Goal: Task Accomplishment & Management: Use online tool/utility

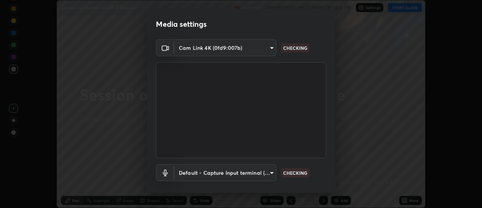
scroll to position [40, 0]
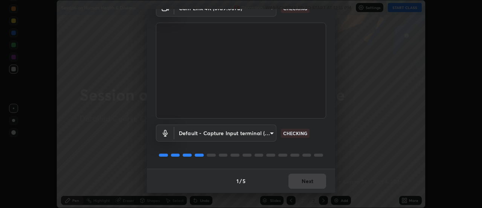
click at [307, 180] on div "1 / 5 Next" at bounding box center [241, 180] width 188 height 24
click at [306, 180] on div "1 / 5 Next" at bounding box center [241, 180] width 188 height 24
click at [307, 183] on div "1 / 5 Next" at bounding box center [241, 180] width 188 height 24
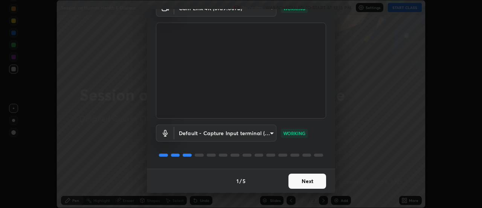
click at [298, 182] on button "Next" at bounding box center [308, 180] width 38 height 15
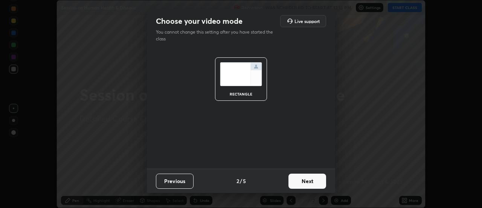
click at [299, 183] on button "Next" at bounding box center [308, 180] width 38 height 15
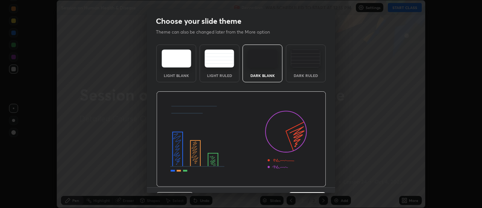
click at [308, 74] on div "Dark Ruled" at bounding box center [306, 75] width 30 height 4
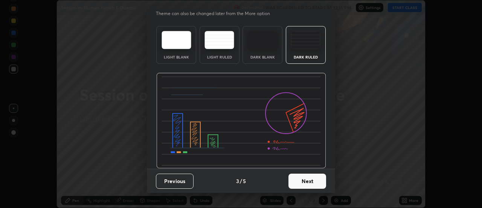
click at [304, 183] on button "Next" at bounding box center [308, 180] width 38 height 15
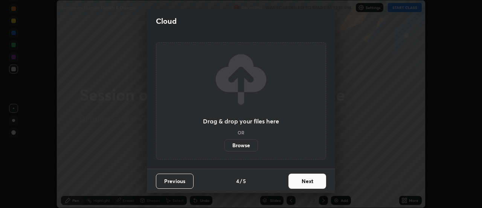
click at [309, 182] on button "Next" at bounding box center [308, 180] width 38 height 15
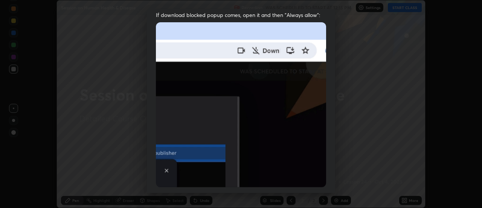
scroll to position [193, 0]
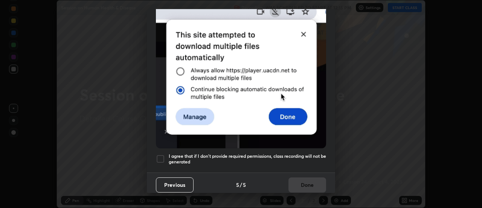
click at [160, 154] on div at bounding box center [160, 158] width 9 height 9
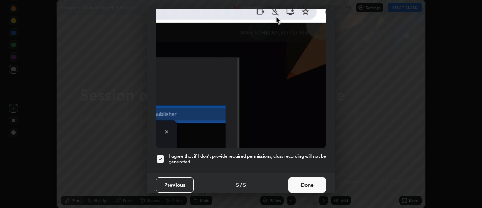
click at [302, 184] on button "Done" at bounding box center [308, 184] width 38 height 15
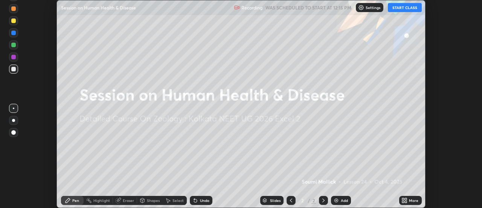
click at [405, 11] on button "START CLASS" at bounding box center [405, 7] width 34 height 9
click at [366, 6] on img at bounding box center [365, 8] width 6 height 6
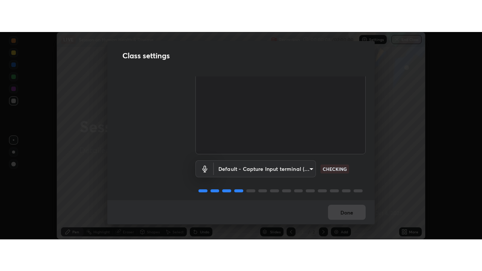
scroll to position [47, 0]
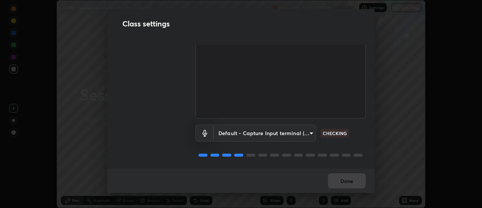
click at [279, 131] on body "Erase all LIVE Session on Human Health & Disease Recording 00:00:09 / 02:00:00 …" at bounding box center [241, 104] width 482 height 208
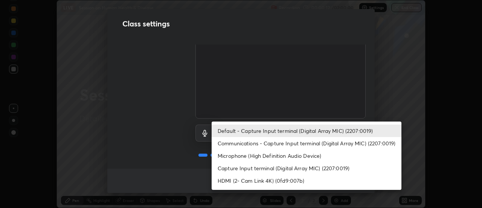
click at [284, 182] on li "HDMI (2- Cam Link 4K) (0fd9:007b)" at bounding box center [307, 180] width 190 height 12
type input "ea59c32b35dc3892c32d16398ff95b46312178fc2b163c56c0c2a249e8317a55"
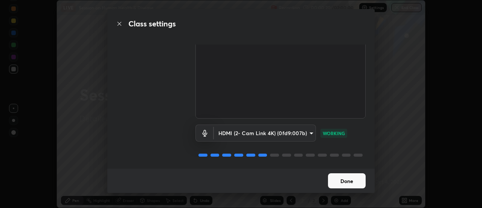
click at [347, 181] on button "Done" at bounding box center [347, 180] width 38 height 15
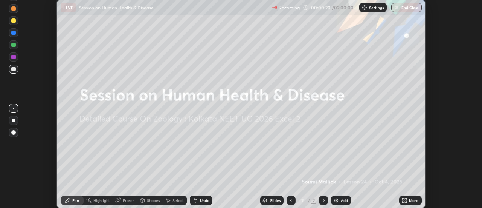
click at [405, 199] on icon at bounding box center [406, 199] width 2 height 2
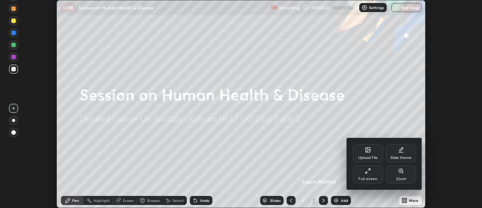
click at [366, 154] on div "Upload File" at bounding box center [368, 153] width 30 height 18
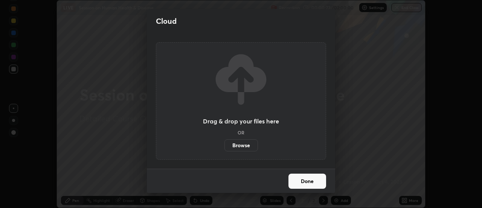
click at [242, 147] on label "Browse" at bounding box center [241, 145] width 34 height 12
click at [224, 147] on input "Browse" at bounding box center [224, 145] width 0 height 12
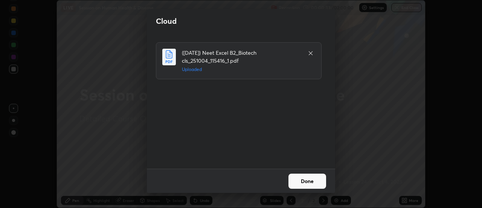
click at [312, 183] on button "Done" at bounding box center [308, 180] width 38 height 15
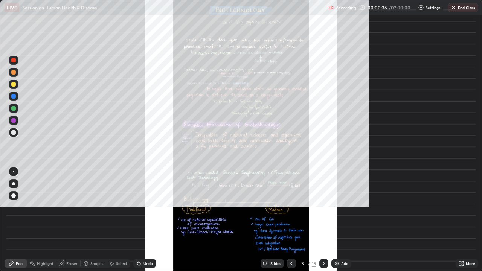
scroll to position [271, 482]
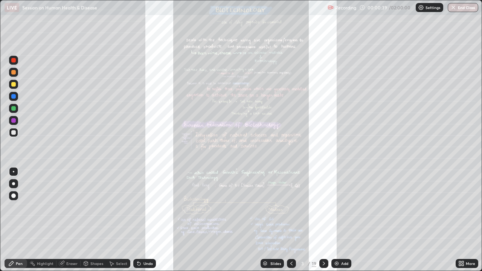
click at [273, 207] on div "Slides" at bounding box center [275, 264] width 11 height 4
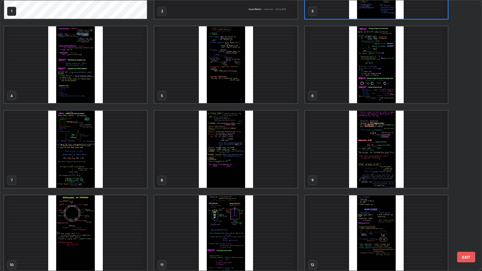
scroll to position [0, 0]
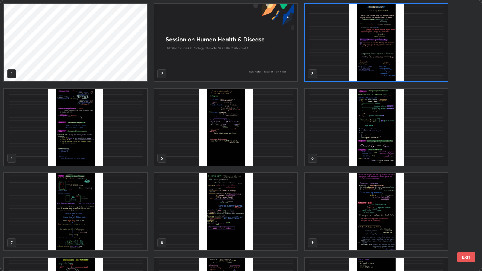
click at [338, 64] on img "grid" at bounding box center [376, 42] width 143 height 77
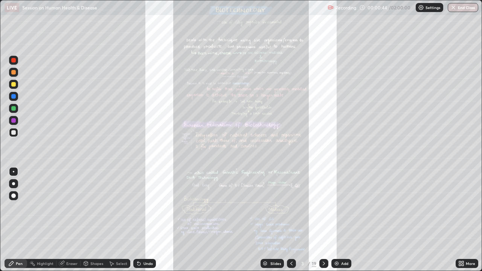
click at [338, 65] on img "grid" at bounding box center [376, 42] width 143 height 77
click at [468, 207] on div "More" at bounding box center [467, 263] width 23 height 15
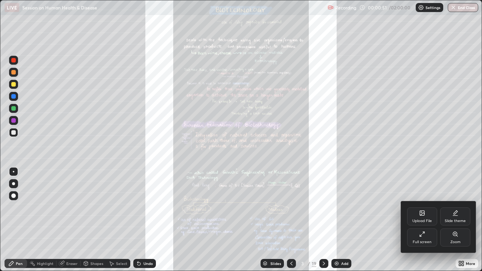
click at [453, 207] on div "Zoom" at bounding box center [455, 238] width 30 height 18
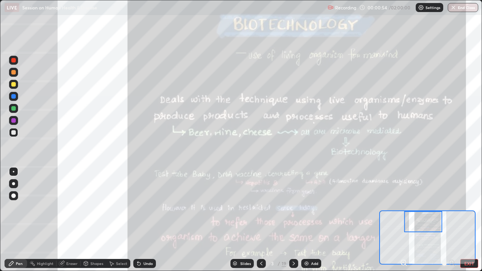
click at [433, 207] on div at bounding box center [423, 221] width 38 height 21
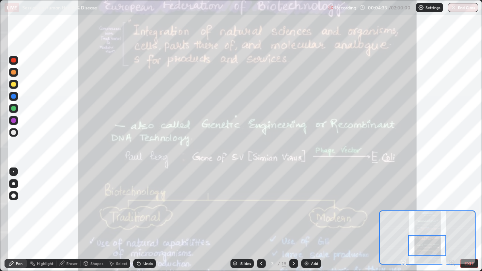
click at [403, 207] on icon at bounding box center [404, 263] width 8 height 8
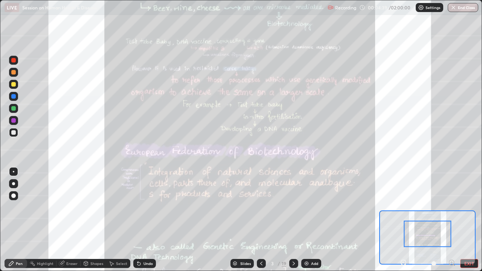
click at [451, 207] on icon at bounding box center [452, 263] width 8 height 8
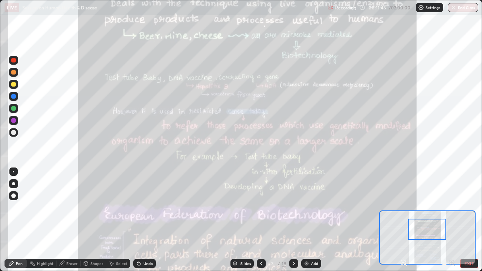
click at [15, 72] on div at bounding box center [13, 72] width 5 height 5
click at [17, 122] on div at bounding box center [13, 120] width 9 height 9
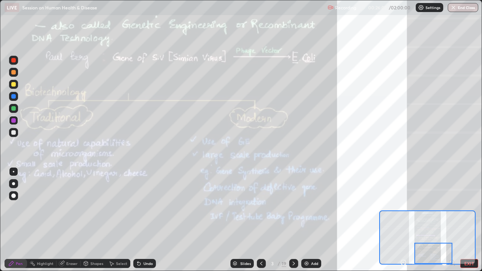
click at [297, 207] on div at bounding box center [293, 263] width 9 height 9
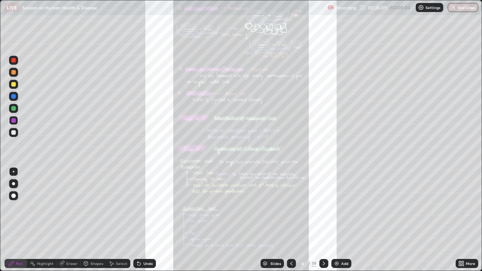
click at [464, 207] on div "More" at bounding box center [467, 263] width 23 height 9
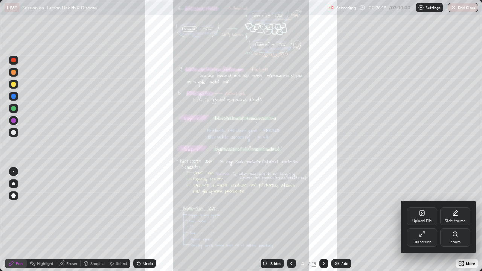
click at [292, 207] on div at bounding box center [241, 135] width 482 height 271
click at [291, 207] on div "Upload File Slide theme Full screen Zoom" at bounding box center [241, 135] width 482 height 271
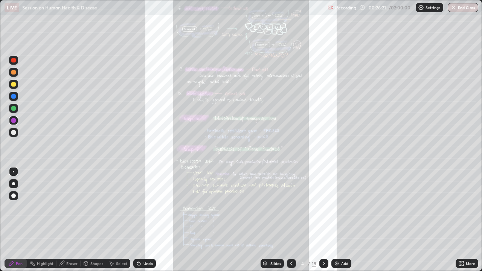
click at [293, 207] on icon at bounding box center [292, 264] width 6 height 6
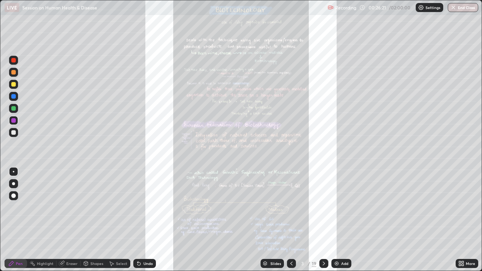
click at [292, 207] on icon at bounding box center [292, 264] width 6 height 6
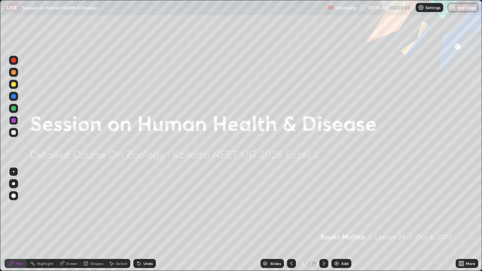
click at [325, 207] on icon at bounding box center [324, 264] width 6 height 6
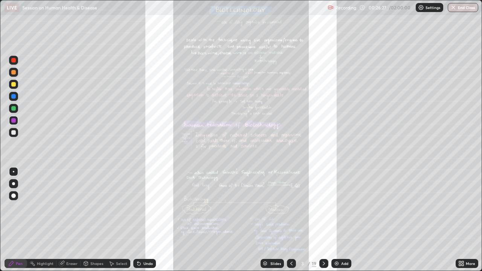
click at [16, 84] on div at bounding box center [13, 84] width 9 height 9
click at [275, 207] on div "Slides" at bounding box center [275, 264] width 11 height 4
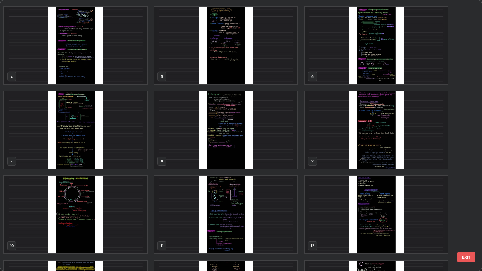
scroll to position [93, 0]
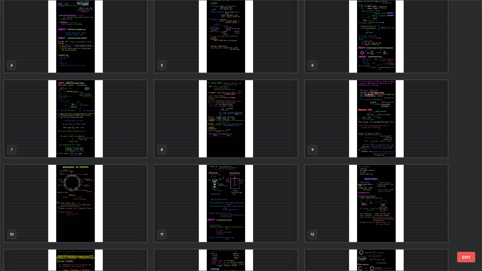
click at [337, 207] on img "grid" at bounding box center [376, 203] width 143 height 77
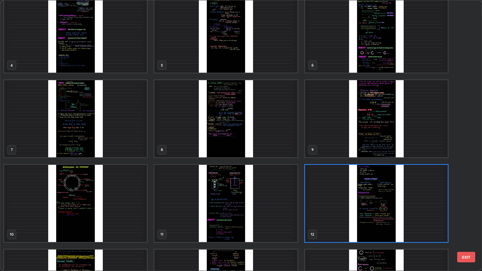
click at [318, 207] on img "grid" at bounding box center [376, 203] width 143 height 77
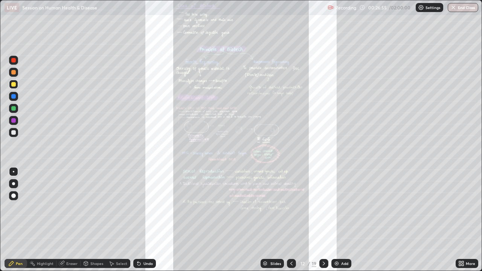
click at [272, 207] on div "Slides" at bounding box center [275, 264] width 11 height 4
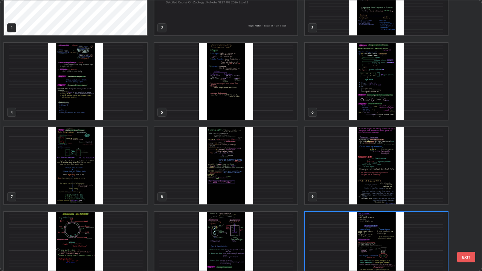
scroll to position [0, 0]
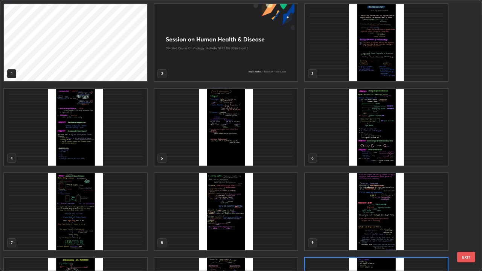
click at [270, 130] on img "grid" at bounding box center [225, 127] width 143 height 77
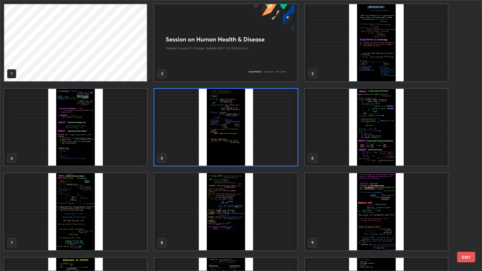
click at [173, 128] on img "grid" at bounding box center [225, 127] width 143 height 77
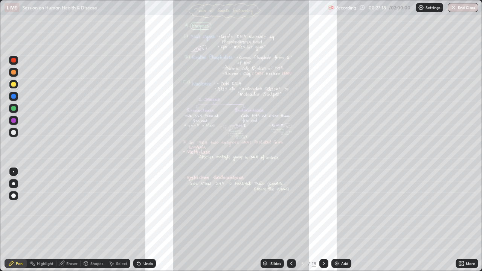
click at [276, 207] on div "Slides" at bounding box center [275, 264] width 11 height 4
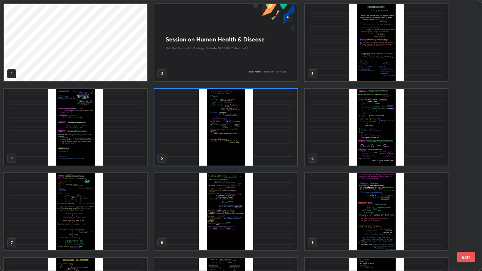
scroll to position [268, 478]
click at [281, 207] on img "grid" at bounding box center [225, 211] width 143 height 77
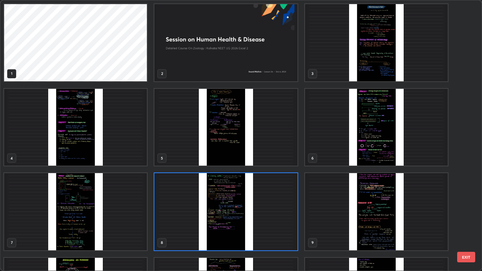
click at [264, 157] on img "grid" at bounding box center [225, 127] width 143 height 77
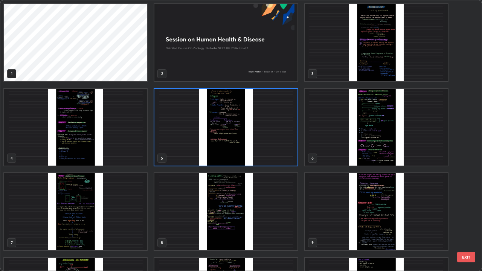
click at [268, 158] on img "grid" at bounding box center [225, 127] width 143 height 77
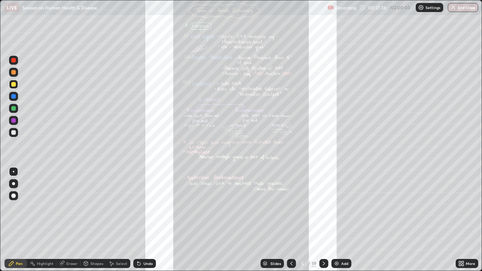
click at [270, 207] on div "Slides" at bounding box center [272, 263] width 23 height 9
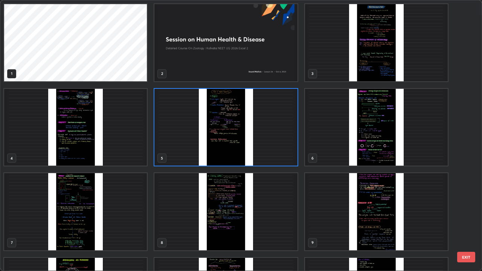
click at [238, 207] on img "grid" at bounding box center [225, 211] width 143 height 77
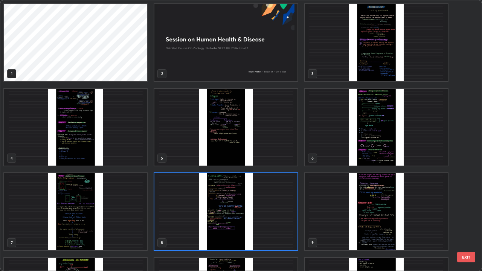
click at [192, 207] on img "grid" at bounding box center [225, 211] width 143 height 77
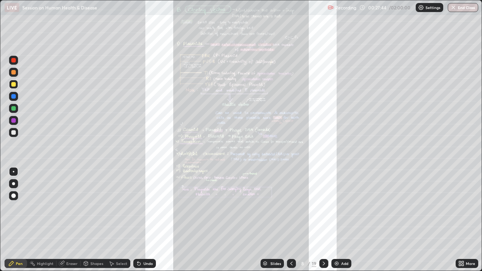
click at [272, 207] on div "Slides" at bounding box center [275, 264] width 11 height 4
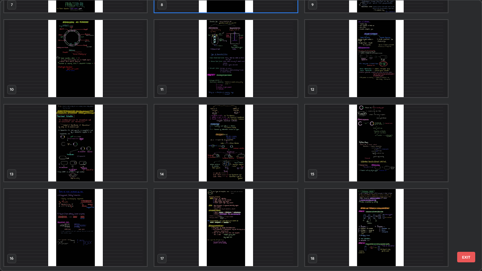
scroll to position [247, 0]
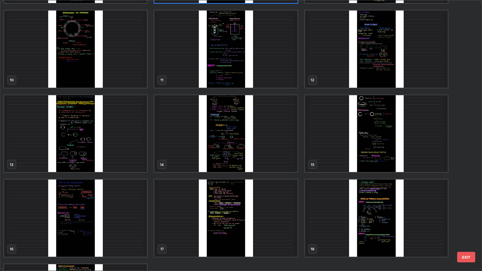
click at [341, 207] on img "grid" at bounding box center [376, 218] width 143 height 77
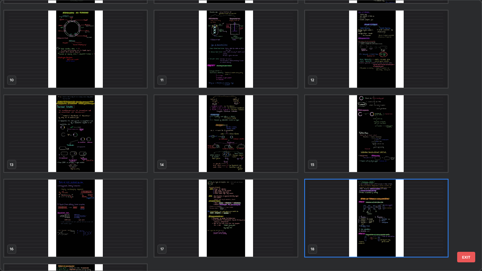
click at [340, 207] on img "grid" at bounding box center [376, 218] width 143 height 77
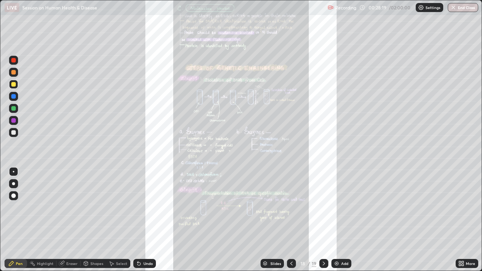
click at [271, 207] on div "Slides" at bounding box center [275, 264] width 11 height 4
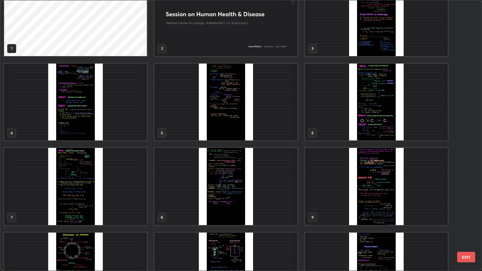
scroll to position [21, 0]
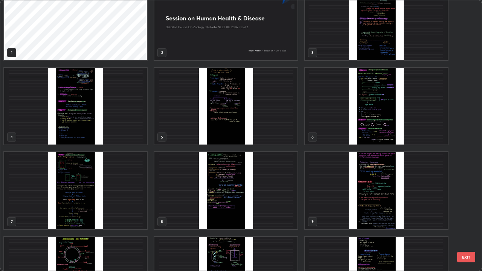
click at [323, 122] on img "grid" at bounding box center [376, 106] width 143 height 77
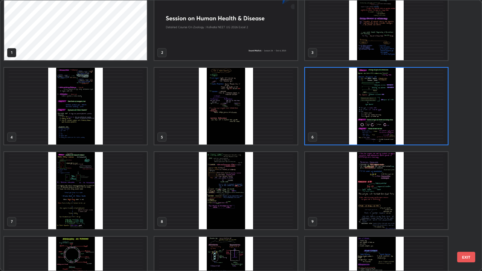
click at [328, 120] on img "grid" at bounding box center [376, 106] width 143 height 77
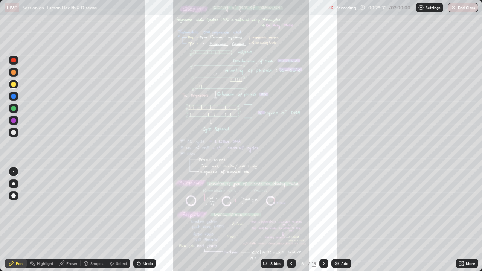
click at [274, 207] on div "Slides" at bounding box center [275, 264] width 11 height 4
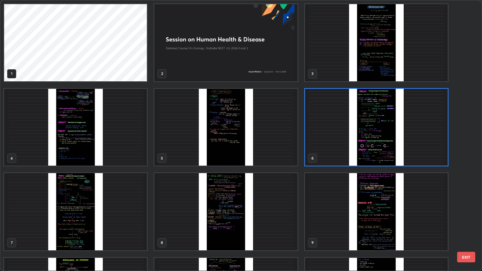
scroll to position [268, 478]
click at [127, 159] on img "grid" at bounding box center [75, 127] width 143 height 77
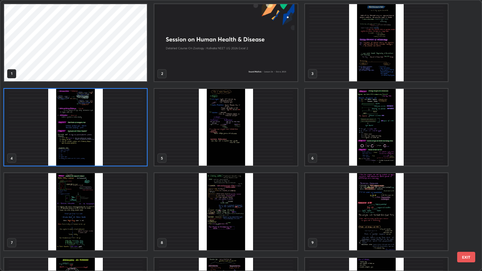
click at [352, 147] on img "grid" at bounding box center [376, 127] width 143 height 77
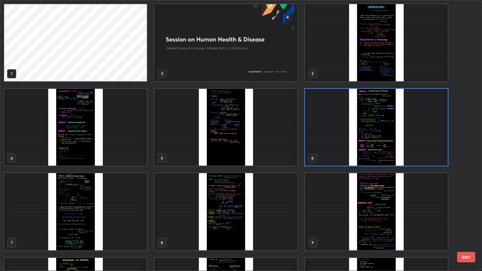
click at [340, 152] on img "grid" at bounding box center [376, 127] width 143 height 77
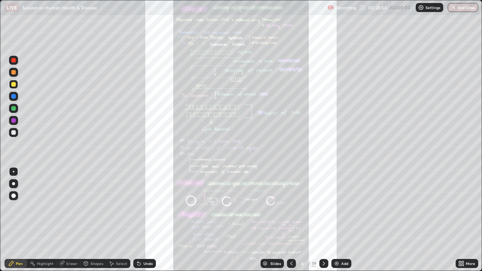
scroll to position [0, 0]
click at [75, 207] on div "Eraser" at bounding box center [71, 264] width 11 height 4
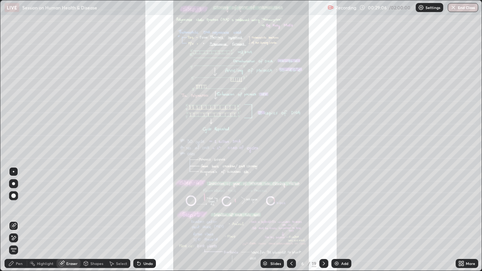
click at [270, 207] on div "Slides" at bounding box center [275, 264] width 11 height 4
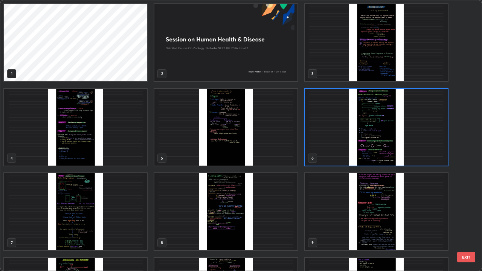
scroll to position [268, 478]
click at [116, 207] on img "grid" at bounding box center [75, 211] width 143 height 77
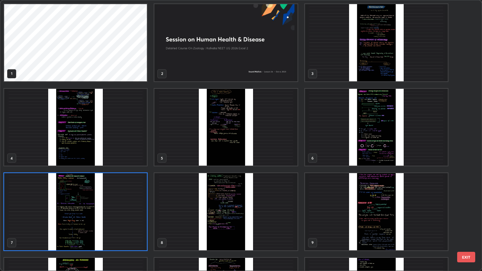
click at [118, 207] on img "grid" at bounding box center [75, 211] width 143 height 77
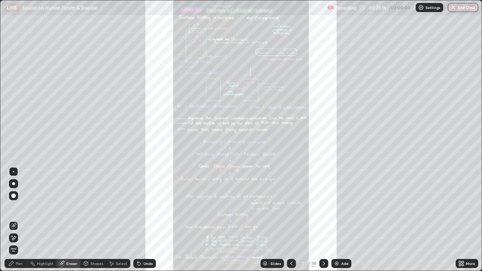
click at [270, 207] on div "Slides" at bounding box center [275, 264] width 11 height 4
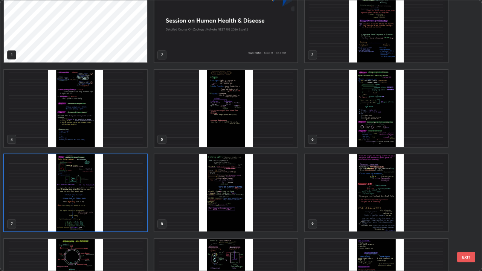
scroll to position [22, 0]
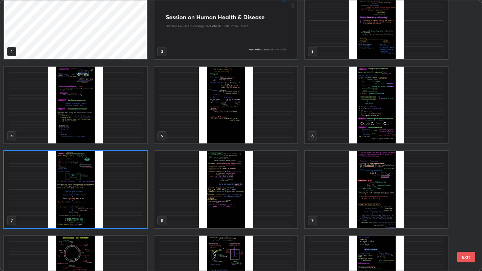
click at [342, 207] on img "grid" at bounding box center [376, 189] width 143 height 77
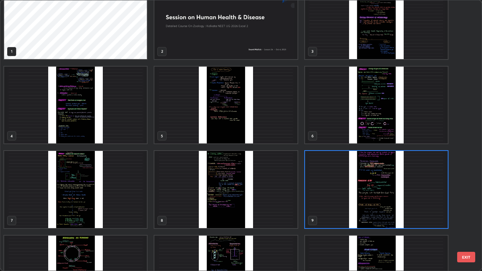
click at [342, 207] on img "grid" at bounding box center [376, 189] width 143 height 77
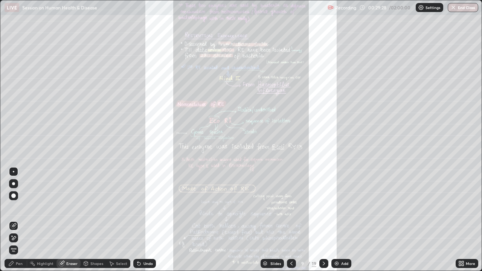
click at [270, 207] on div "Slides" at bounding box center [275, 264] width 11 height 4
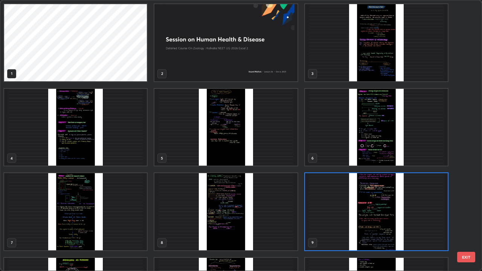
scroll to position [3, 4]
click at [236, 153] on img "grid" at bounding box center [225, 127] width 143 height 77
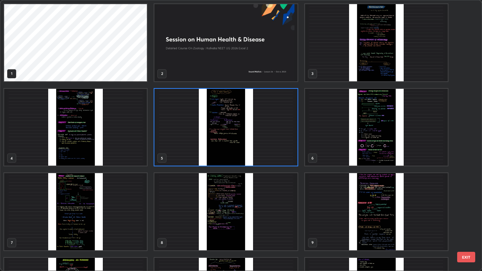
click at [236, 151] on img "grid" at bounding box center [225, 127] width 143 height 77
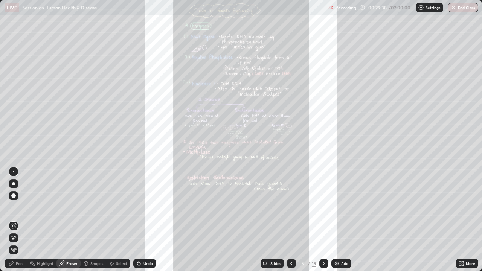
click at [271, 207] on div "Slides" at bounding box center [275, 264] width 11 height 4
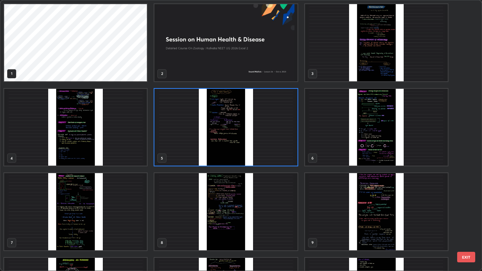
scroll to position [268, 478]
click at [350, 207] on img "grid" at bounding box center [376, 211] width 143 height 77
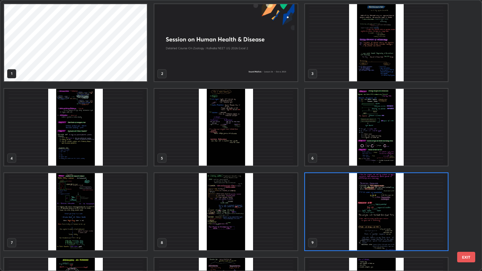
click at [344, 207] on img "grid" at bounding box center [376, 211] width 143 height 77
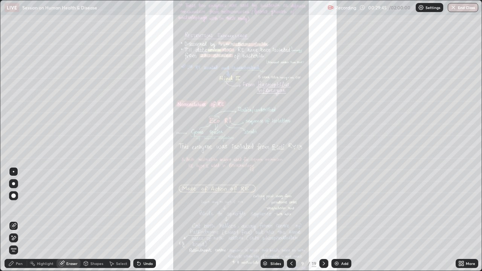
click at [15, 207] on div "Pen" at bounding box center [16, 263] width 23 height 9
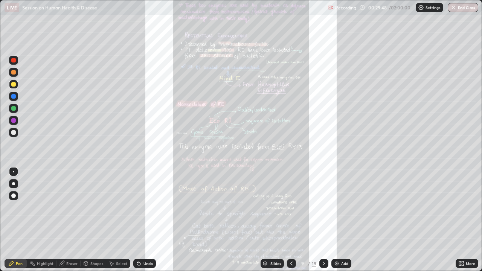
click at [269, 207] on div "Slides" at bounding box center [272, 263] width 23 height 9
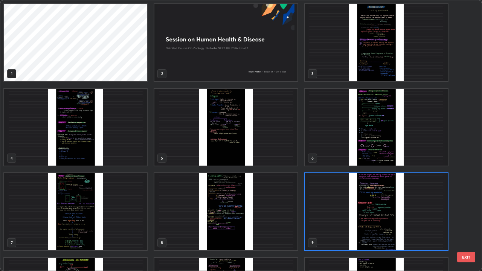
click at [194, 152] on img "grid" at bounding box center [225, 127] width 143 height 77
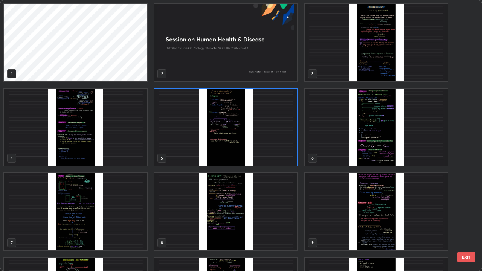
click at [191, 153] on img "grid" at bounding box center [225, 127] width 143 height 77
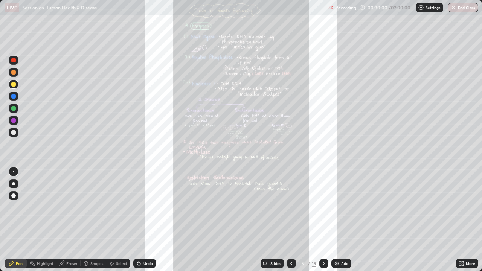
click at [272, 207] on div "Slides" at bounding box center [275, 264] width 11 height 4
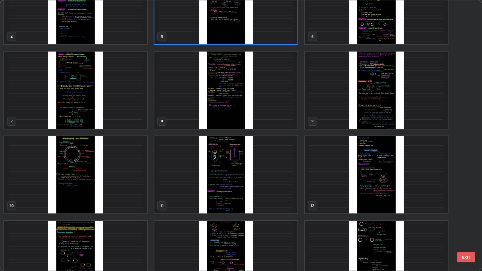
scroll to position [125, 0]
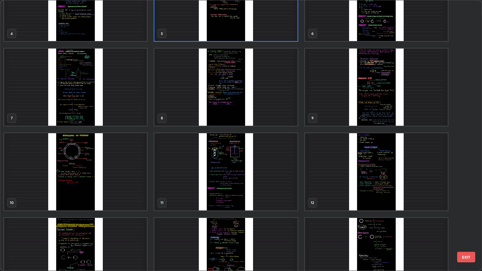
click at [321, 176] on img "grid" at bounding box center [376, 171] width 143 height 77
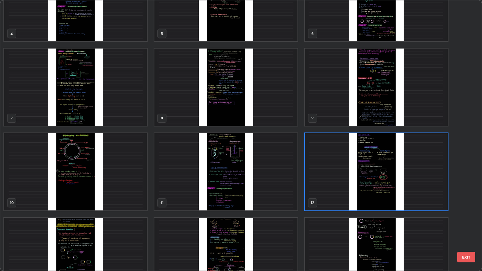
click at [319, 180] on img "grid" at bounding box center [376, 171] width 143 height 77
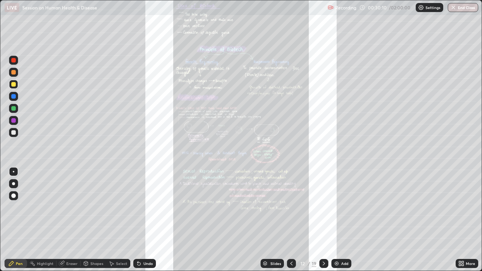
click at [270, 207] on div "Slides" at bounding box center [275, 264] width 11 height 4
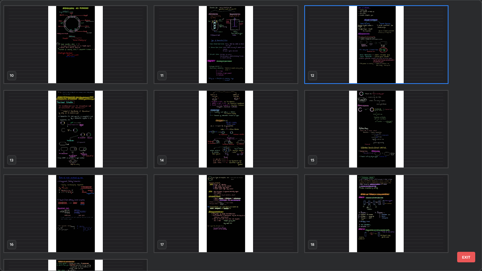
scroll to position [269, 0]
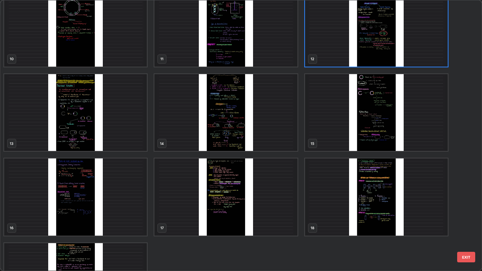
click at [122, 204] on img "grid" at bounding box center [75, 197] width 143 height 77
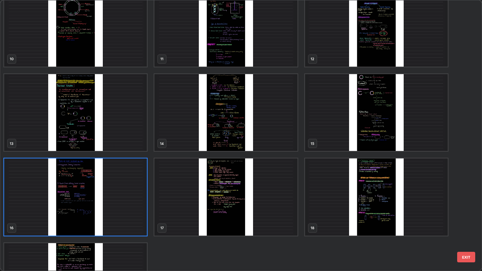
click at [126, 202] on img "grid" at bounding box center [75, 197] width 143 height 77
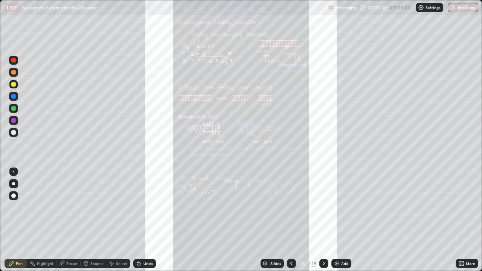
click at [269, 207] on div "Slides" at bounding box center [272, 263] width 23 height 9
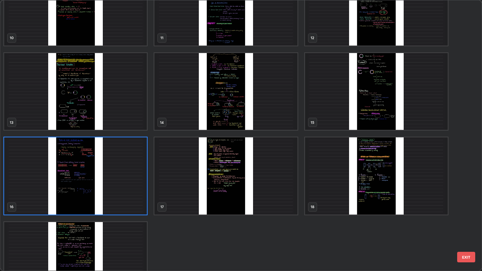
scroll to position [290, 0]
click at [319, 189] on img "grid" at bounding box center [376, 175] width 143 height 77
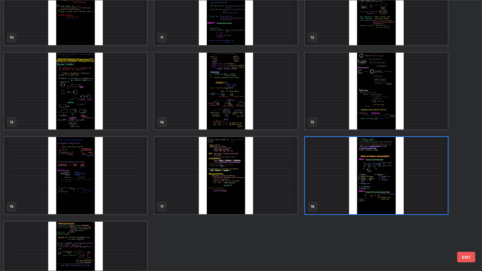
click at [319, 188] on img "grid" at bounding box center [376, 175] width 143 height 77
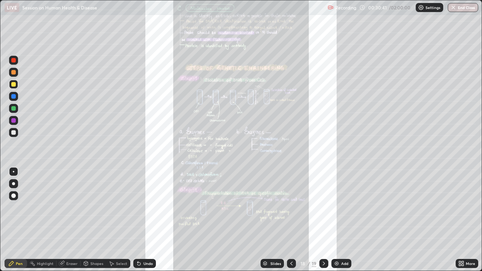
click at [75, 207] on div "Eraser" at bounding box center [71, 264] width 11 height 4
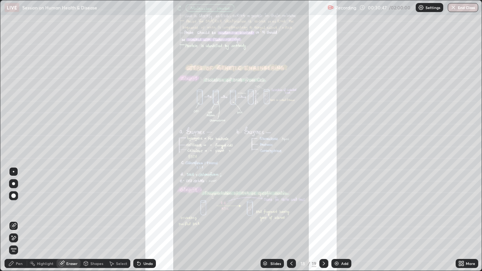
click at [271, 207] on div "Slides" at bounding box center [275, 264] width 11 height 4
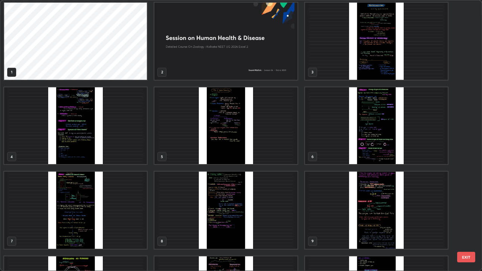
scroll to position [0, 0]
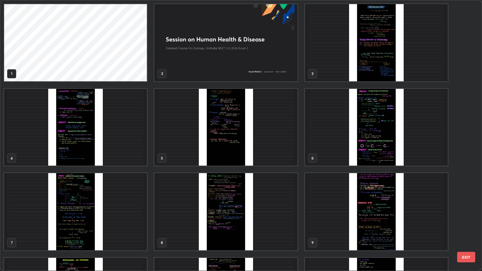
click at [268, 157] on img "grid" at bounding box center [225, 127] width 143 height 77
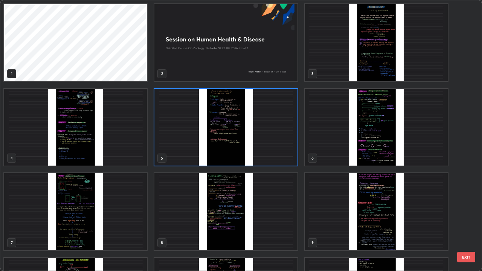
click at [264, 155] on img "grid" at bounding box center [225, 127] width 143 height 77
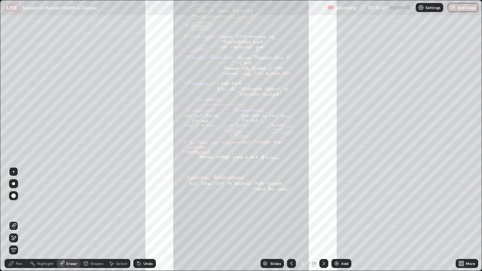
click at [268, 207] on div "Slides" at bounding box center [272, 263] width 23 height 9
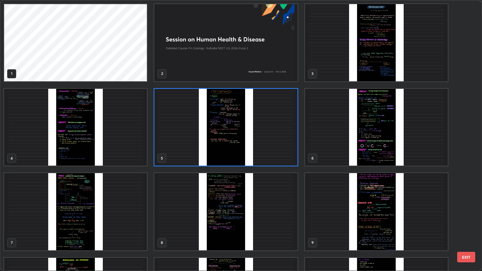
scroll to position [268, 478]
click at [243, 207] on img "grid" at bounding box center [225, 211] width 143 height 77
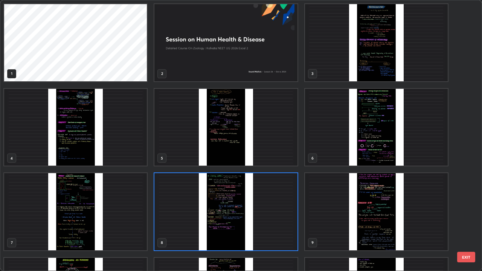
click at [242, 207] on img "grid" at bounding box center [225, 211] width 143 height 77
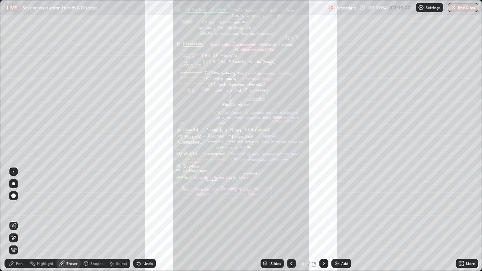
click at [269, 207] on div "Slides" at bounding box center [272, 263] width 23 height 9
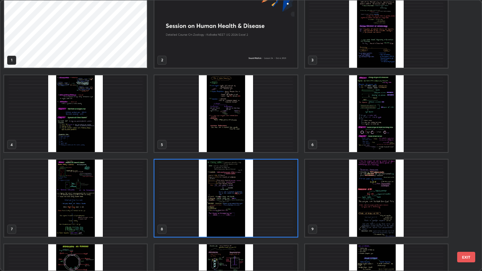
scroll to position [14, 0]
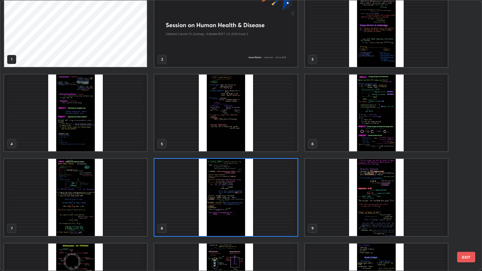
click at [259, 207] on img "grid" at bounding box center [225, 197] width 143 height 77
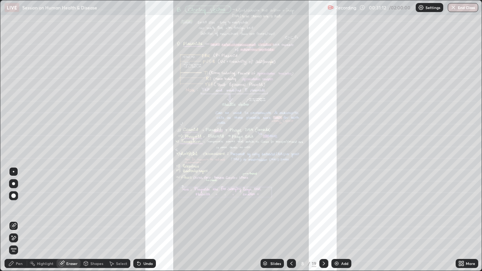
click at [276, 207] on div "Slides" at bounding box center [272, 263] width 23 height 9
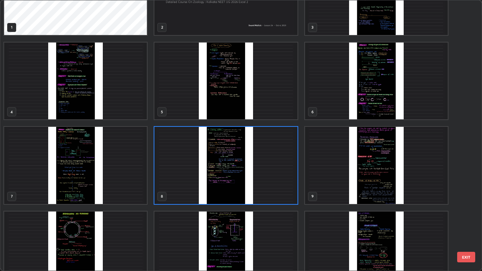
scroll to position [50, 0]
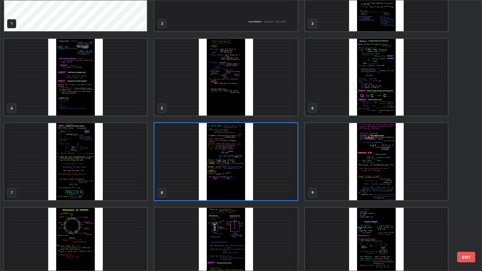
click at [338, 183] on img "grid" at bounding box center [376, 161] width 143 height 77
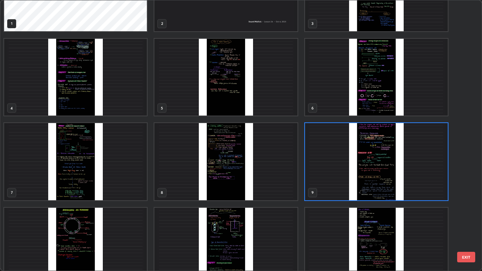
click at [339, 183] on img "grid" at bounding box center [376, 161] width 143 height 77
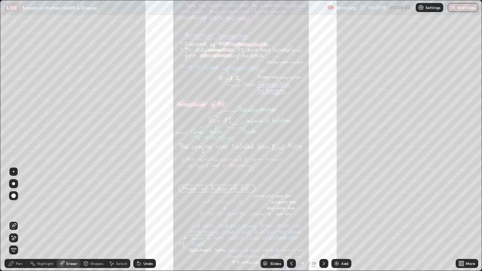
click at [272, 207] on div "Slides" at bounding box center [275, 264] width 11 height 4
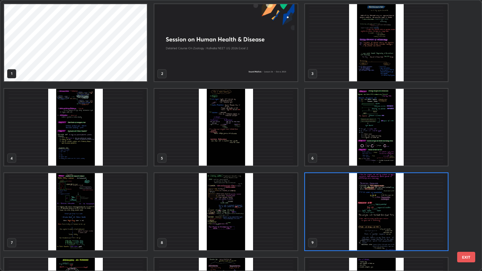
scroll to position [268, 478]
click at [237, 207] on img "grid" at bounding box center [225, 211] width 143 height 77
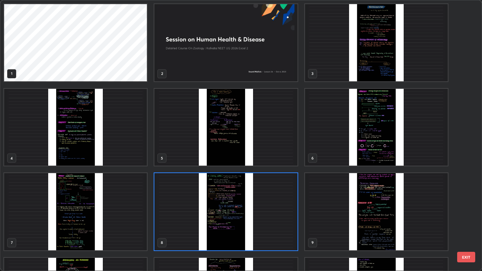
click at [171, 193] on img "grid" at bounding box center [225, 211] width 143 height 77
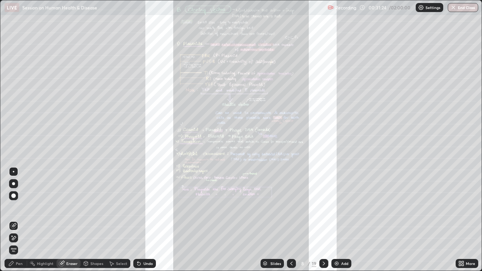
click at [267, 207] on div "Slides" at bounding box center [272, 263] width 23 height 9
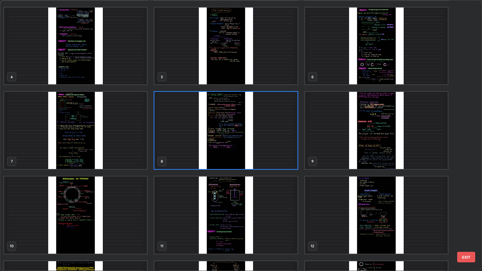
scroll to position [85, 0]
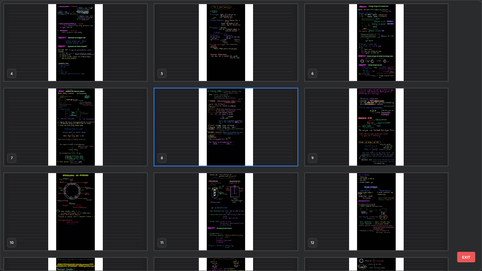
click at [335, 207] on img "grid" at bounding box center [376, 211] width 143 height 77
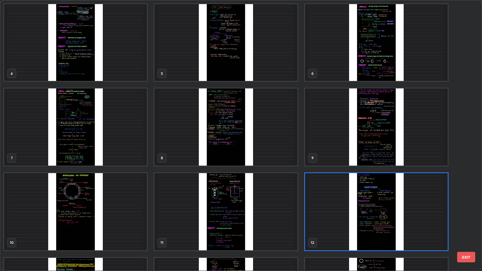
click at [336, 207] on img "grid" at bounding box center [376, 211] width 143 height 77
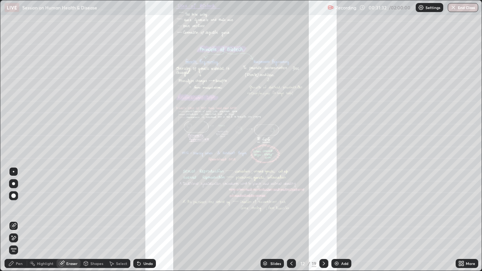
click at [267, 207] on div "Slides" at bounding box center [272, 263] width 23 height 9
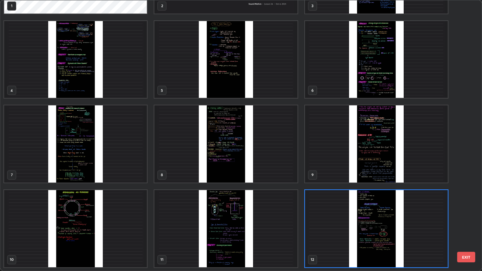
scroll to position [268, 478]
click at [329, 170] on img "grid" at bounding box center [376, 143] width 143 height 77
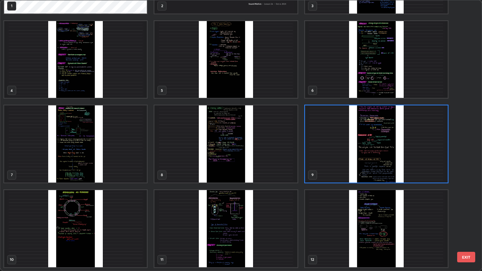
click at [331, 170] on img "grid" at bounding box center [376, 143] width 143 height 77
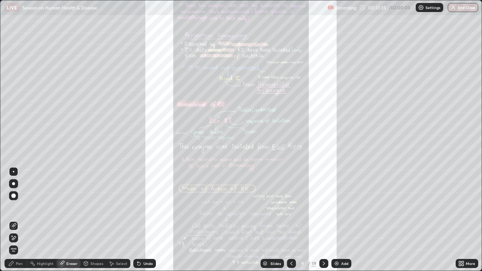
click at [269, 207] on div "Slides" at bounding box center [272, 263] width 23 height 9
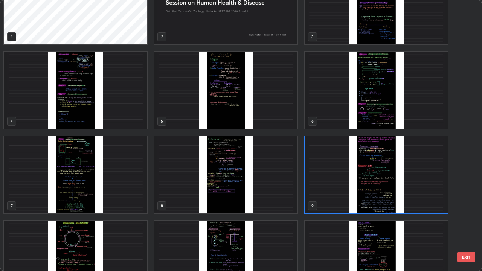
scroll to position [38, 0]
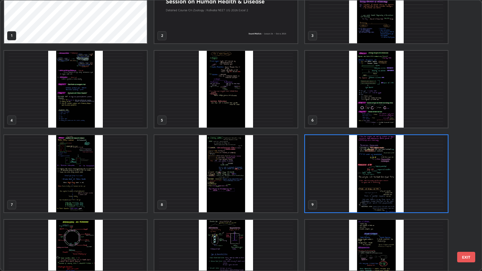
click at [343, 106] on img "grid" at bounding box center [376, 89] width 143 height 77
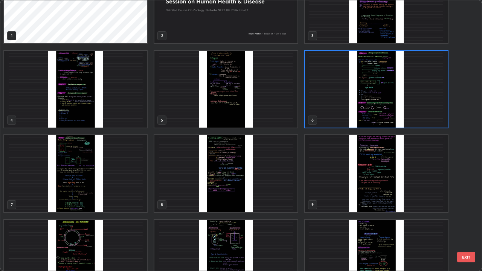
click at [344, 105] on img "grid" at bounding box center [376, 89] width 143 height 77
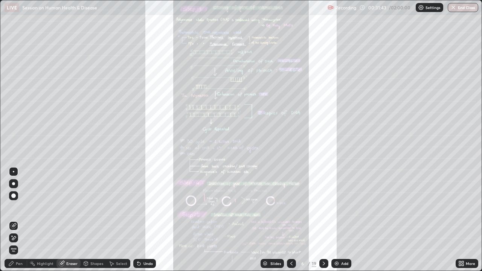
click at [272, 207] on div "Slides" at bounding box center [275, 264] width 11 height 4
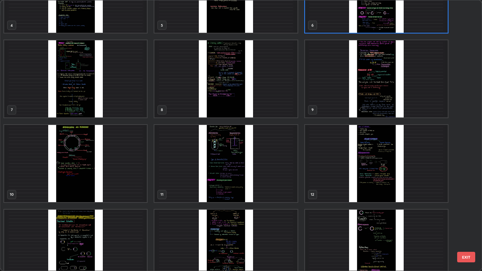
scroll to position [98, 0]
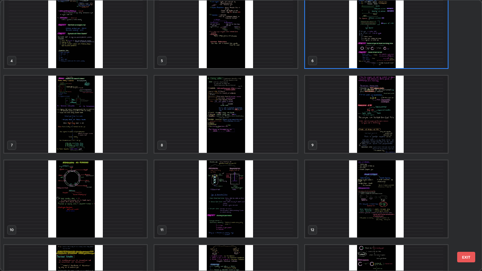
click at [251, 142] on img "grid" at bounding box center [225, 114] width 143 height 77
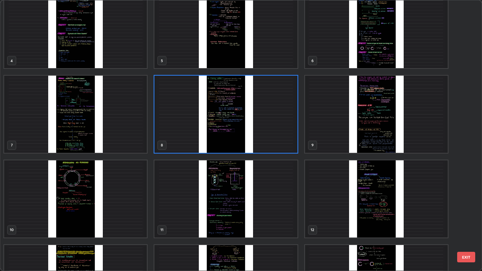
click at [250, 142] on img "grid" at bounding box center [225, 114] width 143 height 77
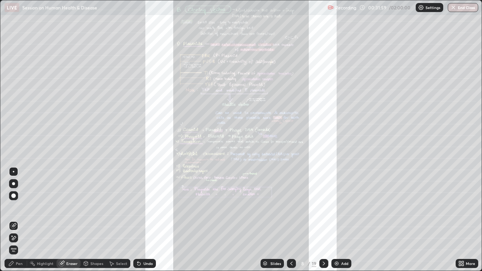
click at [269, 207] on div "Slides" at bounding box center [272, 263] width 23 height 9
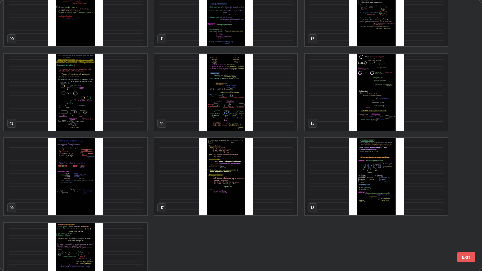
scroll to position [287, 0]
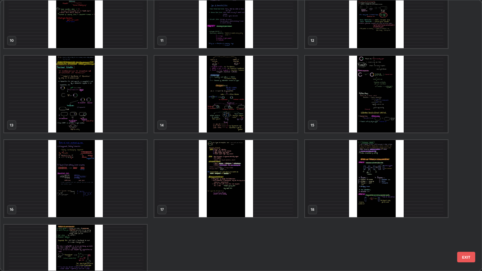
click at [134, 195] on img "grid" at bounding box center [75, 178] width 143 height 77
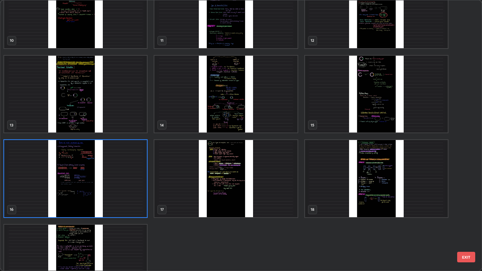
click at [132, 194] on img "grid" at bounding box center [75, 178] width 143 height 77
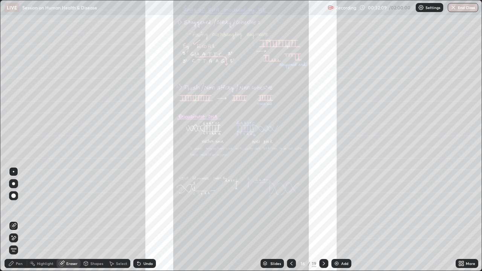
click at [271, 207] on div "Slides" at bounding box center [275, 264] width 11 height 4
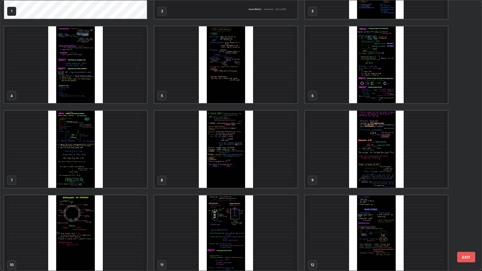
scroll to position [46, 0]
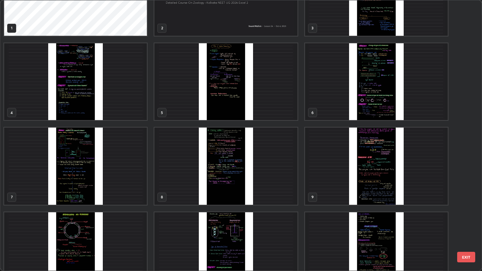
click at [259, 179] on img "grid" at bounding box center [225, 166] width 143 height 77
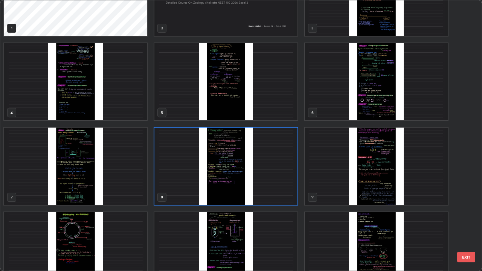
click at [261, 175] on img "grid" at bounding box center [225, 166] width 143 height 77
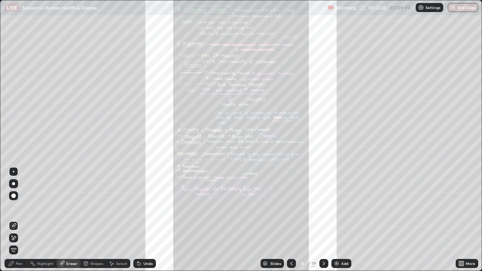
click at [18, 207] on div "Pen" at bounding box center [19, 264] width 7 height 4
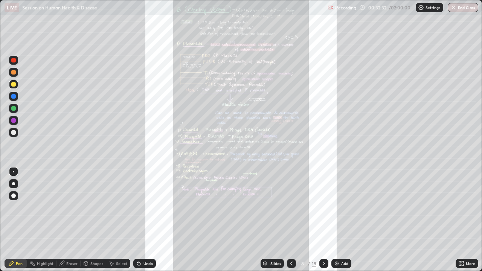
click at [267, 207] on div "Slides" at bounding box center [272, 263] width 23 height 9
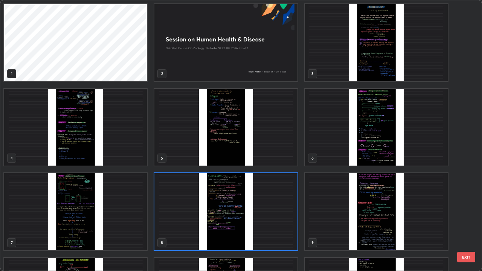
scroll to position [268, 478]
click at [242, 147] on img "grid" at bounding box center [225, 127] width 143 height 77
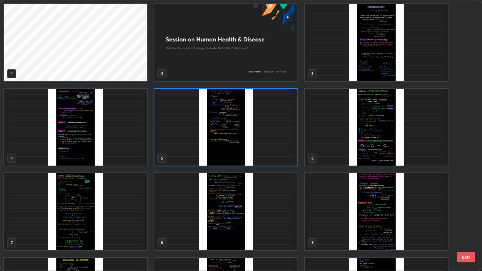
click at [240, 151] on img "grid" at bounding box center [225, 127] width 143 height 77
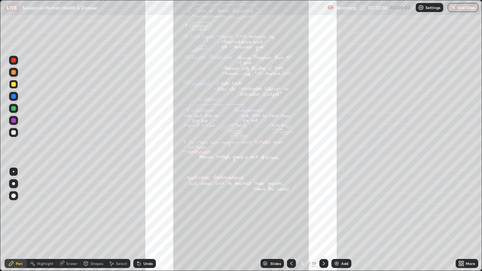
click at [272, 207] on div "Slides" at bounding box center [272, 263] width 23 height 9
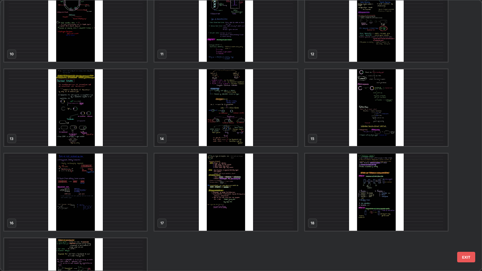
scroll to position [289, 0]
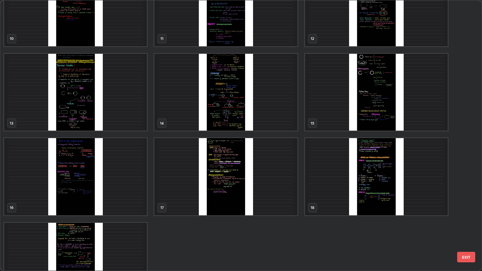
click at [332, 201] on img "grid" at bounding box center [376, 176] width 143 height 77
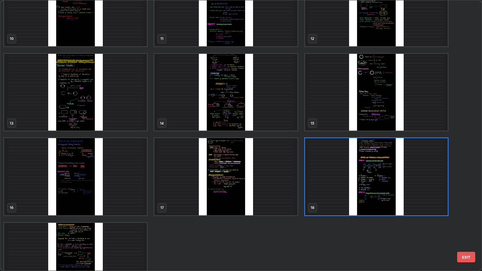
click at [332, 202] on img "grid" at bounding box center [376, 176] width 143 height 77
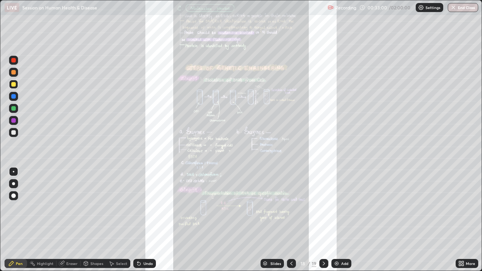
click at [273, 207] on div "Slides" at bounding box center [275, 264] width 11 height 4
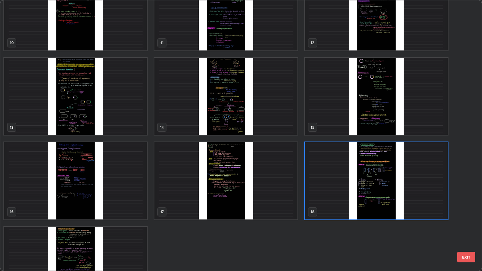
scroll to position [322, 0]
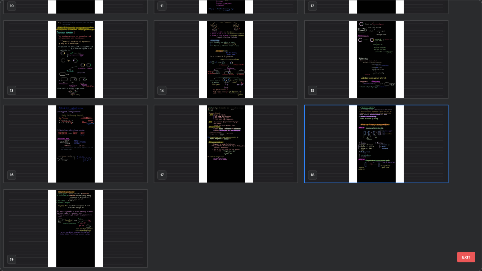
click at [332, 167] on img "grid" at bounding box center [376, 143] width 143 height 77
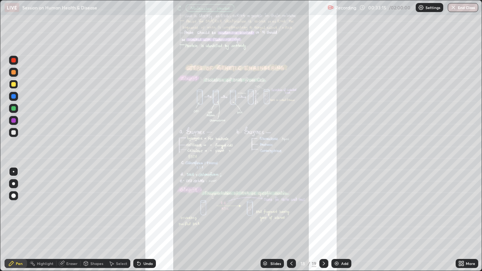
click at [270, 207] on div "Slides" at bounding box center [275, 264] width 11 height 4
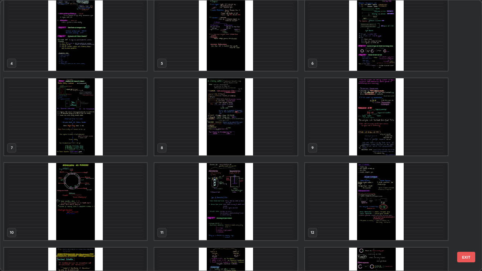
scroll to position [92, 0]
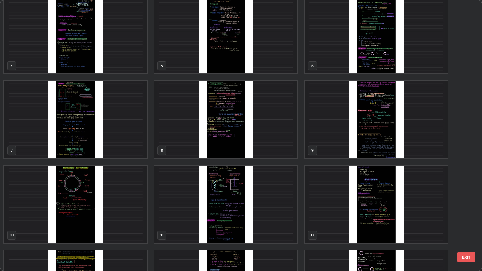
click at [342, 57] on img "grid" at bounding box center [376, 35] width 143 height 77
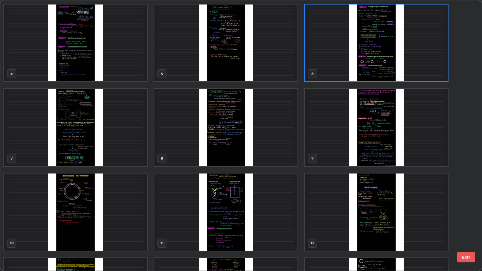
click at [339, 68] on img "grid" at bounding box center [376, 43] width 143 height 77
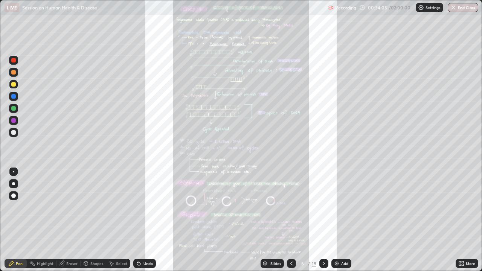
click at [269, 207] on div "Slides" at bounding box center [272, 263] width 23 height 9
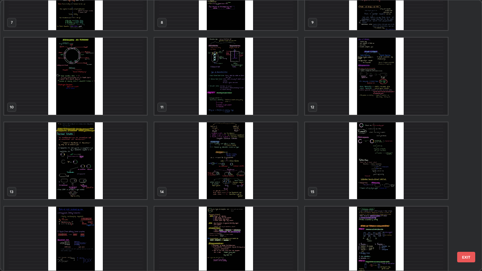
scroll to position [223, 0]
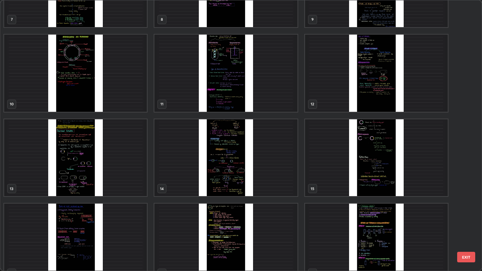
click at [467, 207] on button "EXIT" at bounding box center [466, 257] width 18 height 11
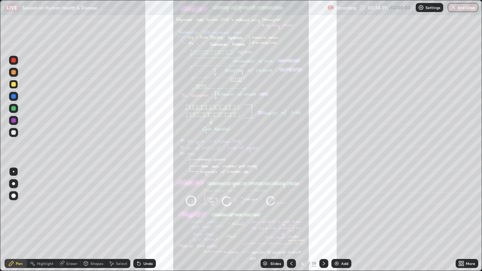
click at [291, 207] on icon at bounding box center [292, 264] width 6 height 6
click at [294, 207] on div at bounding box center [291, 263] width 9 height 9
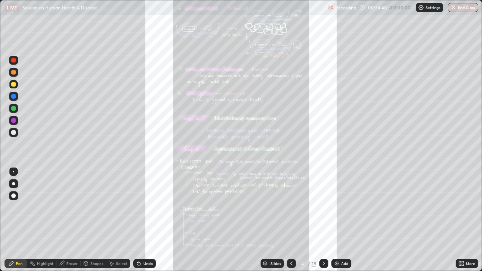
click at [293, 207] on icon at bounding box center [292, 264] width 6 height 6
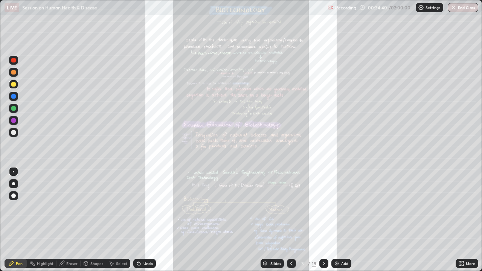
click at [294, 207] on div at bounding box center [291, 263] width 9 height 9
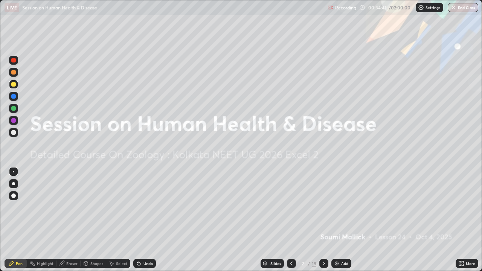
click at [324, 207] on icon at bounding box center [324, 264] width 6 height 6
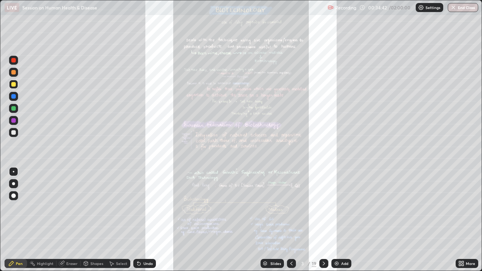
click at [323, 207] on icon at bounding box center [324, 264] width 6 height 6
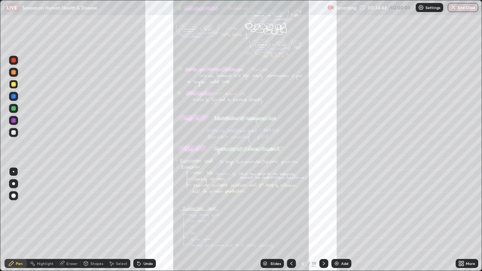
click at [292, 207] on icon at bounding box center [292, 264] width 6 height 6
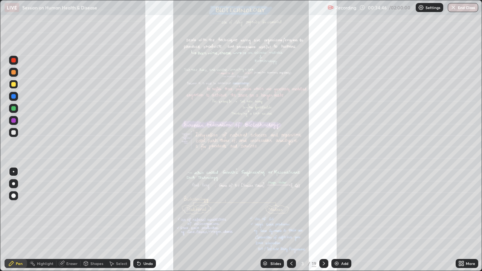
click at [76, 207] on div "Eraser" at bounding box center [68, 263] width 24 height 9
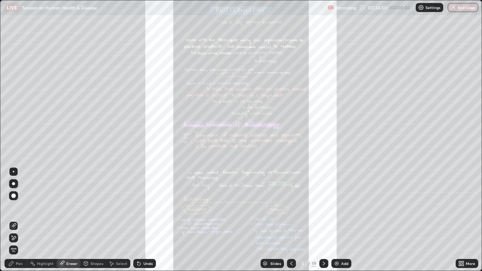
click at [21, 207] on div "Pen" at bounding box center [19, 264] width 7 height 4
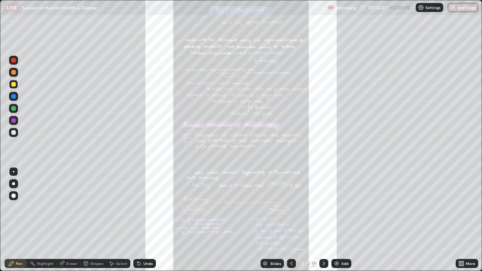
click at [325, 207] on icon at bounding box center [324, 264] width 6 height 6
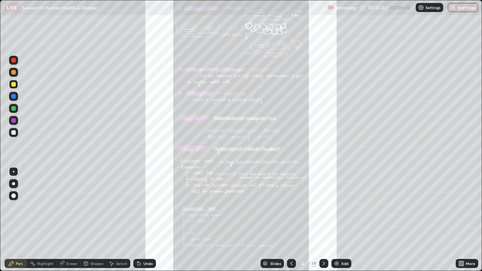
click at [321, 207] on div at bounding box center [323, 263] width 9 height 9
click at [324, 207] on icon at bounding box center [324, 264] width 2 height 4
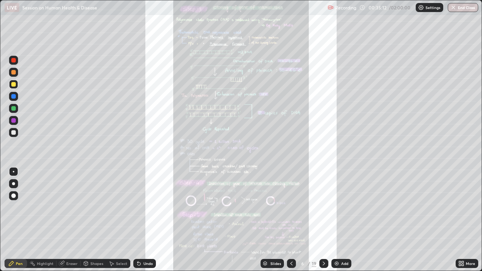
click at [324, 207] on icon at bounding box center [324, 264] width 6 height 6
click at [322, 207] on icon at bounding box center [324, 264] width 6 height 6
click at [267, 207] on div "Slides" at bounding box center [272, 263] width 23 height 9
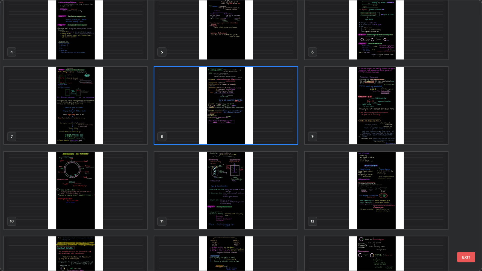
scroll to position [107, 0]
click at [84, 207] on img "grid" at bounding box center [75, 189] width 143 height 77
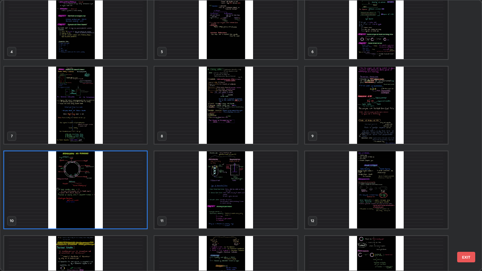
click at [86, 207] on img "grid" at bounding box center [75, 189] width 143 height 77
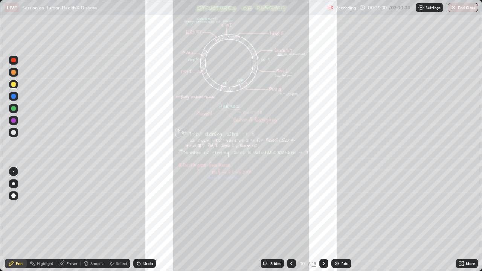
click at [270, 207] on div "Slides" at bounding box center [275, 264] width 11 height 4
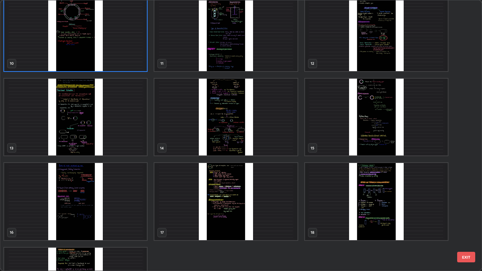
scroll to position [267, 0]
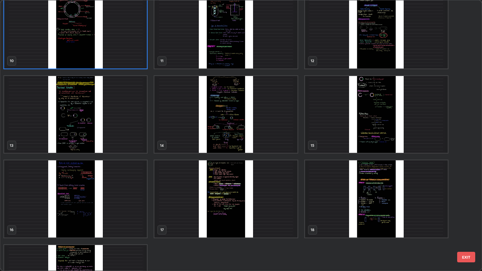
click at [382, 207] on img "grid" at bounding box center [376, 198] width 143 height 77
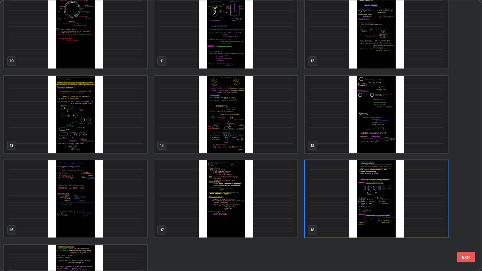
click at [374, 207] on img "grid" at bounding box center [376, 198] width 143 height 77
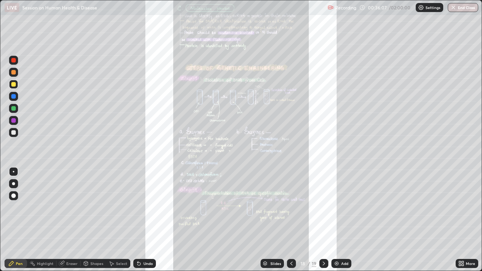
click at [79, 207] on div "Eraser" at bounding box center [68, 263] width 24 height 9
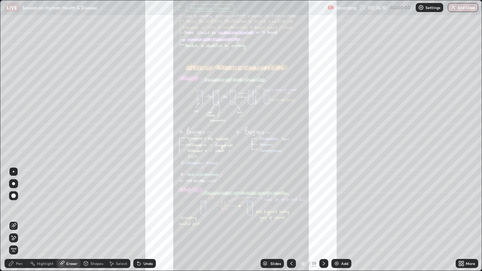
click at [19, 207] on div "Pen" at bounding box center [19, 264] width 7 height 4
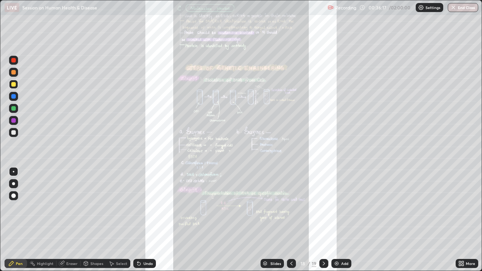
click at [275, 207] on div "Slides" at bounding box center [275, 264] width 11 height 4
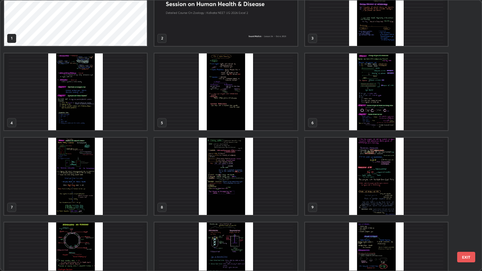
scroll to position [0, 0]
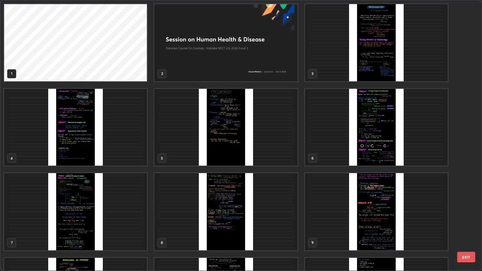
click at [339, 158] on img "grid" at bounding box center [376, 127] width 143 height 77
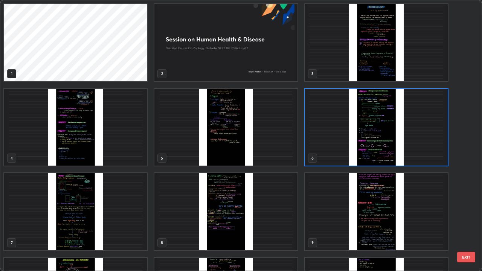
click at [337, 157] on img "grid" at bounding box center [376, 127] width 143 height 77
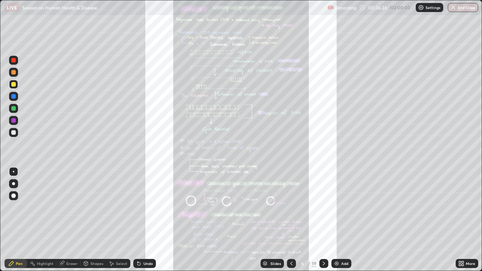
click at [92, 207] on div "Shapes" at bounding box center [96, 264] width 13 height 4
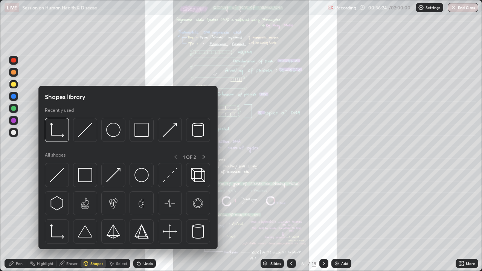
click at [73, 207] on div "Eraser" at bounding box center [71, 264] width 11 height 4
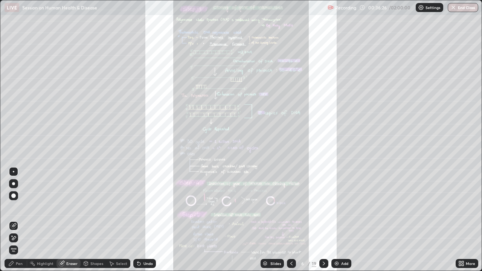
click at [18, 207] on div "Pen" at bounding box center [19, 264] width 7 height 4
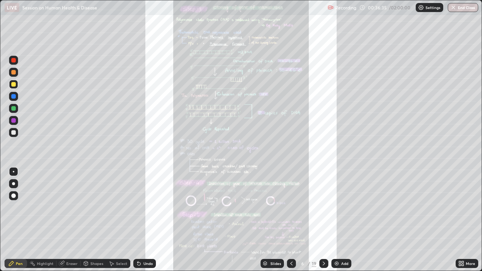
click at [273, 207] on div "Slides" at bounding box center [275, 264] width 11 height 4
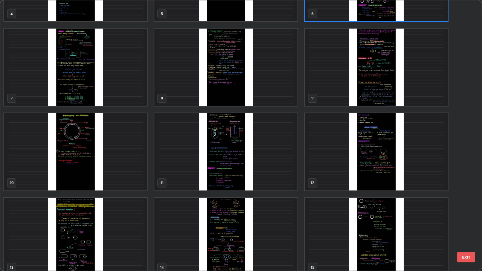
scroll to position [145, 0]
click at [216, 207] on img "grid" at bounding box center [225, 236] width 143 height 77
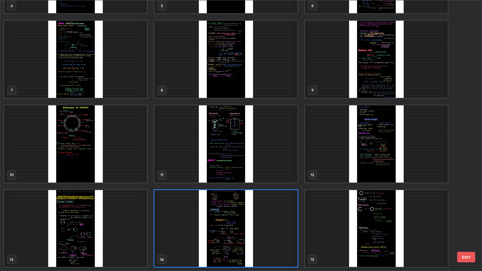
click at [217, 207] on img "grid" at bounding box center [225, 228] width 143 height 77
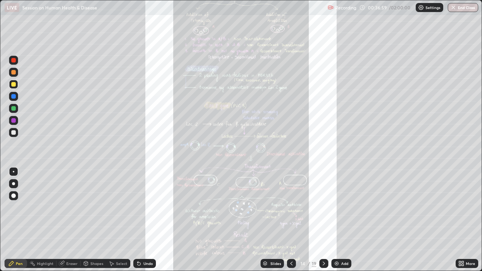
click at [274, 207] on div "Slides" at bounding box center [275, 264] width 11 height 4
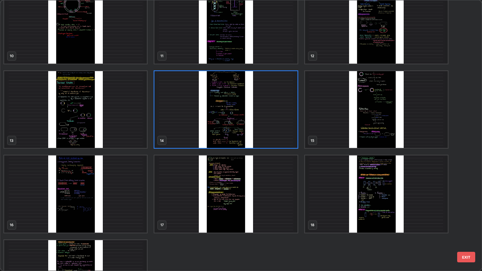
scroll to position [273, 0]
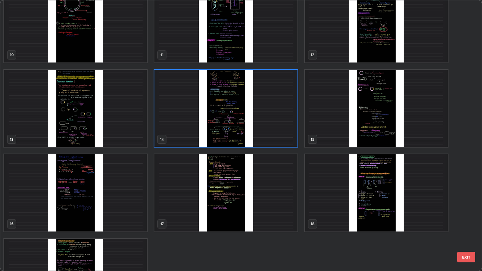
click at [128, 207] on img "grid" at bounding box center [75, 192] width 143 height 77
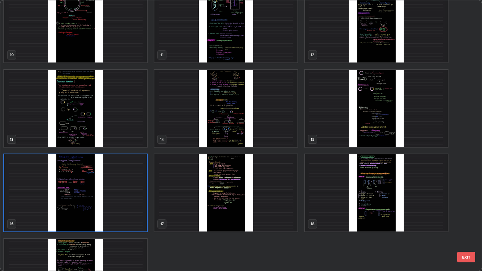
click at [129, 207] on img "grid" at bounding box center [75, 192] width 143 height 77
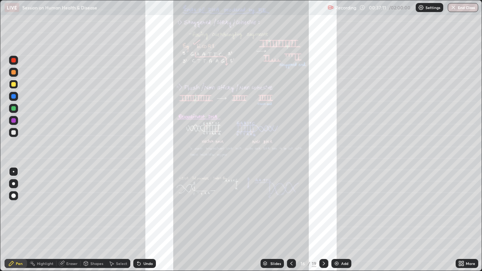
click at [273, 207] on div "Slides" at bounding box center [275, 264] width 11 height 4
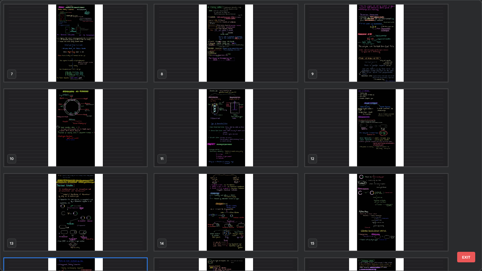
scroll to position [168, 0]
click at [390, 151] on img "grid" at bounding box center [376, 128] width 143 height 77
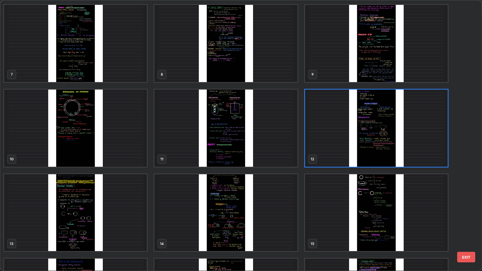
click at [388, 157] on img "grid" at bounding box center [376, 128] width 143 height 77
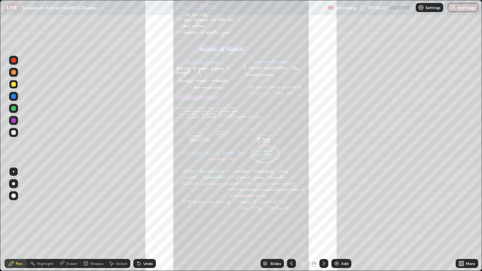
click at [462, 207] on icon at bounding box center [463, 265] width 2 height 2
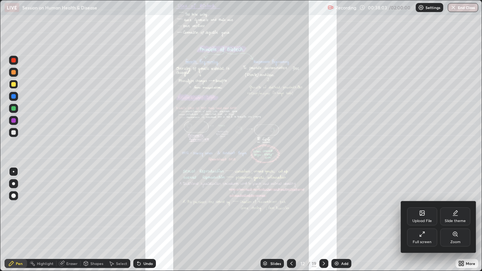
click at [453, 207] on div "Zoom" at bounding box center [455, 238] width 30 height 18
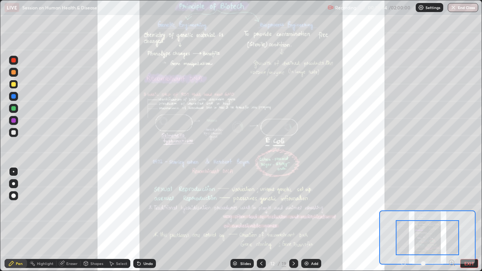
click at [452, 207] on icon at bounding box center [452, 263] width 2 height 0
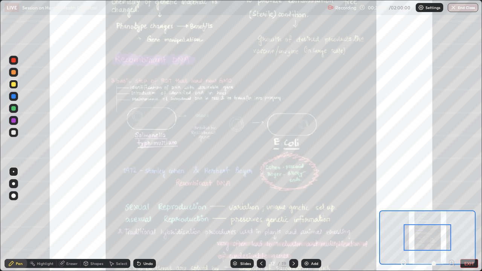
click at [452, 207] on icon at bounding box center [452, 263] width 2 height 0
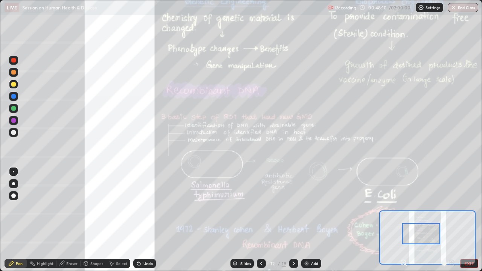
click at [152, 207] on div "Undo" at bounding box center [144, 263] width 23 height 9
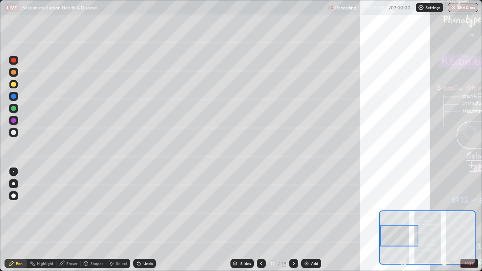
click at [15, 63] on div at bounding box center [13, 60] width 9 height 9
click at [16, 118] on div at bounding box center [13, 120] width 9 height 9
click at [13, 84] on div at bounding box center [13, 84] width 5 height 5
click at [16, 64] on div at bounding box center [13, 60] width 9 height 9
click at [15, 86] on div at bounding box center [13, 84] width 5 height 5
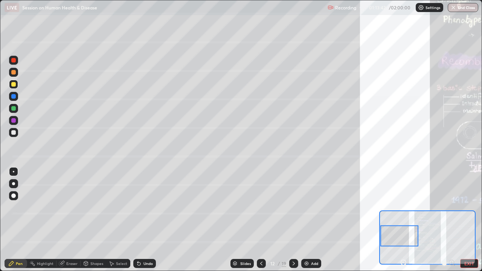
click at [14, 72] on div at bounding box center [13, 72] width 5 height 5
click at [144, 207] on div "Undo" at bounding box center [148, 264] width 9 height 4
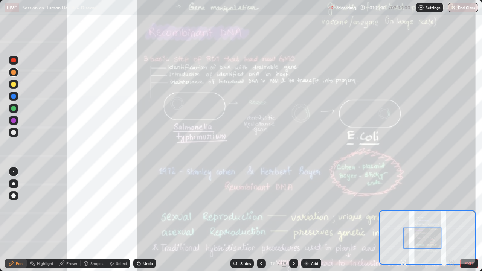
click at [15, 110] on div at bounding box center [13, 108] width 5 height 5
click at [150, 207] on div "Undo" at bounding box center [148, 264] width 9 height 4
click at [151, 207] on div "Undo" at bounding box center [148, 264] width 9 height 4
click at [15, 64] on div at bounding box center [13, 60] width 9 height 9
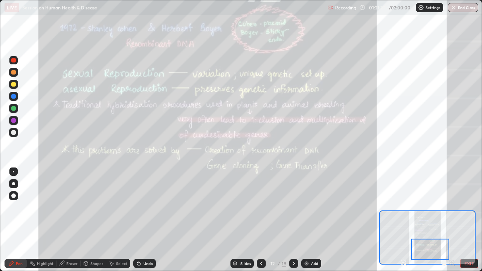
click at [297, 207] on div at bounding box center [293, 263] width 9 height 9
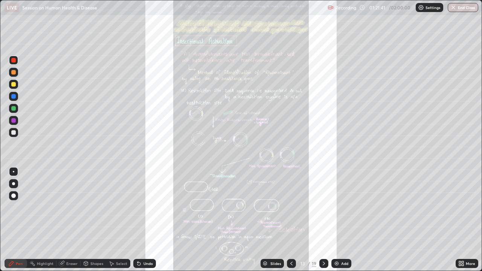
click at [16, 85] on div at bounding box center [13, 84] width 9 height 9
click at [325, 207] on icon at bounding box center [324, 264] width 6 height 6
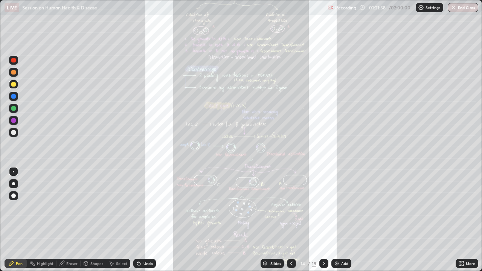
click at [322, 207] on icon at bounding box center [324, 264] width 6 height 6
click at [296, 207] on div "15 / 19" at bounding box center [307, 263] width 41 height 15
click at [293, 207] on icon at bounding box center [292, 264] width 6 height 6
click at [322, 207] on icon at bounding box center [324, 264] width 6 height 6
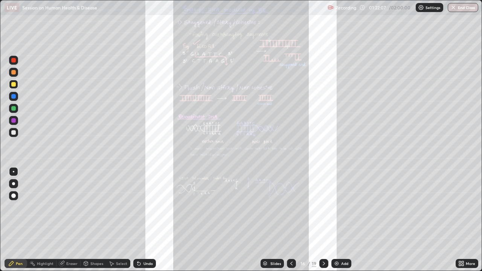
click at [322, 207] on icon at bounding box center [324, 264] width 6 height 6
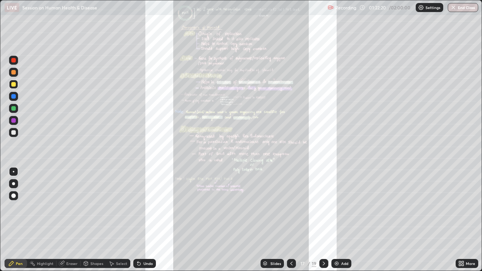
click at [324, 207] on icon at bounding box center [324, 264] width 6 height 6
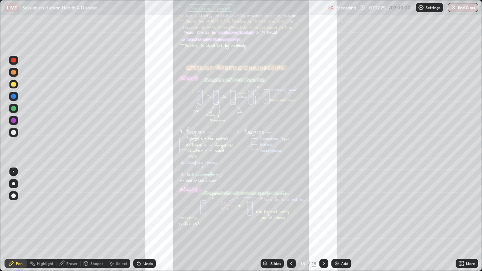
click at [324, 207] on icon at bounding box center [324, 264] width 6 height 6
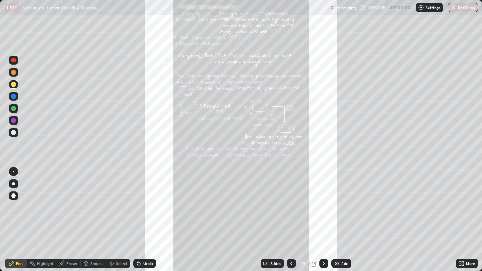
click at [325, 207] on icon at bounding box center [324, 264] width 6 height 6
click at [324, 207] on icon at bounding box center [324, 264] width 6 height 6
click at [322, 207] on icon at bounding box center [324, 264] width 6 height 6
click at [292, 207] on icon at bounding box center [292, 264] width 6 height 6
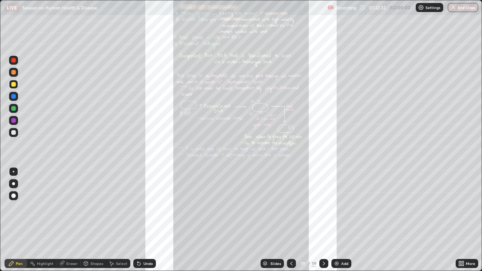
click at [290, 207] on icon at bounding box center [292, 264] width 6 height 6
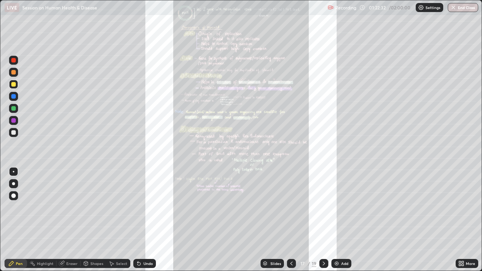
click at [292, 207] on icon at bounding box center [292, 264] width 6 height 6
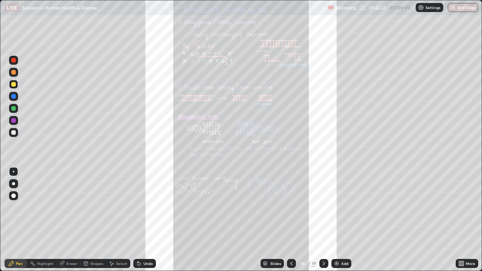
click at [292, 207] on icon at bounding box center [291, 264] width 2 height 4
click at [292, 207] on icon at bounding box center [292, 264] width 6 height 6
click at [293, 207] on icon at bounding box center [292, 264] width 6 height 6
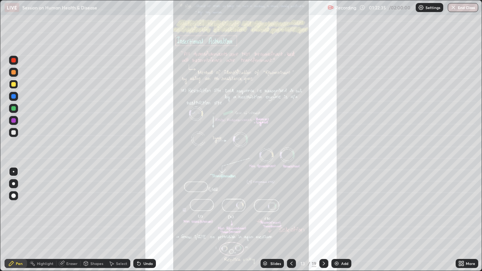
click at [324, 207] on icon at bounding box center [324, 264] width 6 height 6
click at [321, 207] on icon at bounding box center [324, 264] width 6 height 6
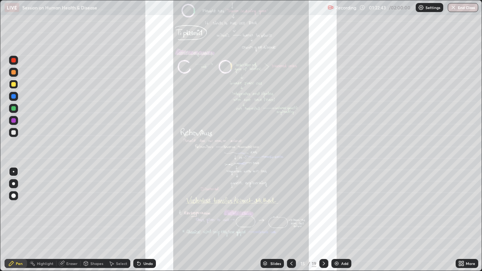
click at [322, 207] on div at bounding box center [323, 263] width 9 height 9
click at [324, 207] on icon at bounding box center [324, 264] width 6 height 6
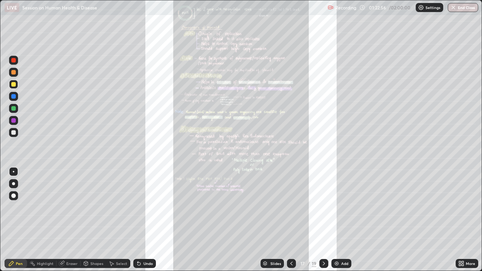
click at [323, 207] on icon at bounding box center [324, 264] width 2 height 4
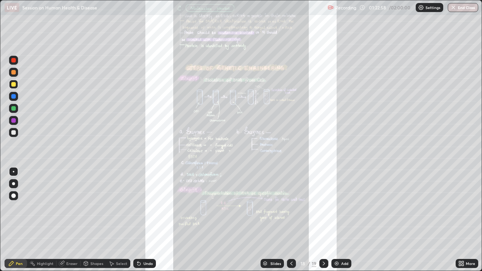
click at [323, 207] on icon at bounding box center [324, 264] width 2 height 4
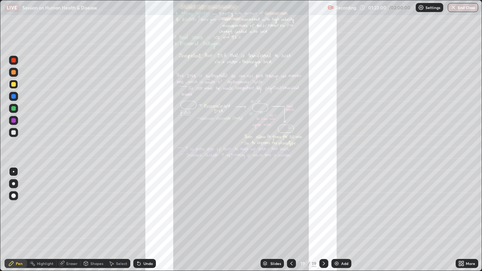
click at [322, 207] on icon at bounding box center [324, 264] width 6 height 6
click at [324, 207] on icon at bounding box center [324, 264] width 2 height 4
click at [323, 207] on icon at bounding box center [324, 264] width 2 height 4
click at [290, 207] on div at bounding box center [291, 263] width 9 height 9
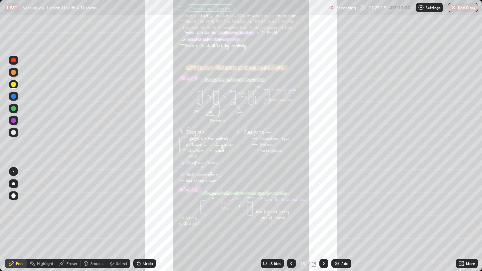
click at [293, 207] on icon at bounding box center [292, 264] width 6 height 6
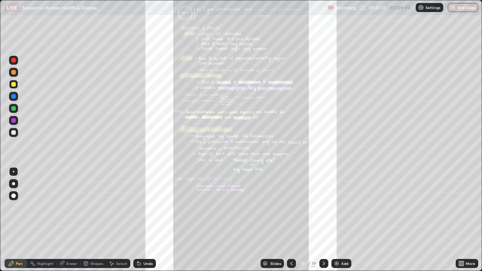
click at [292, 207] on icon at bounding box center [292, 264] width 6 height 6
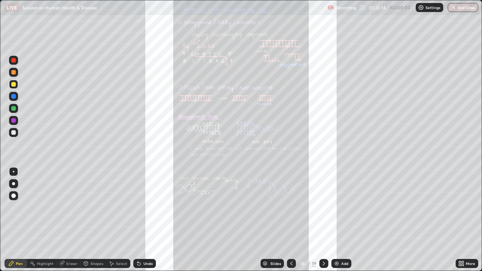
click at [292, 207] on icon at bounding box center [292, 264] width 6 height 6
click at [289, 207] on icon at bounding box center [292, 264] width 6 height 6
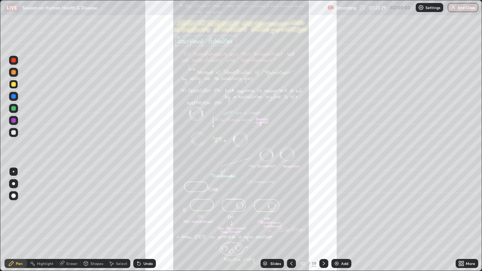
click at [294, 207] on div at bounding box center [291, 263] width 9 height 9
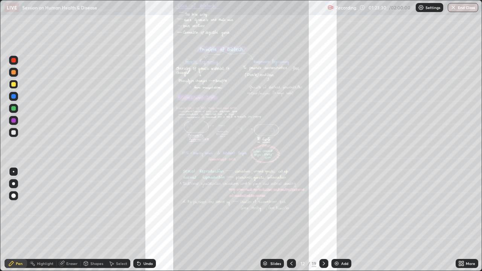
click at [291, 207] on icon at bounding box center [291, 264] width 2 height 4
click at [291, 207] on icon at bounding box center [292, 264] width 6 height 6
click at [289, 207] on icon at bounding box center [292, 264] width 6 height 6
click at [287, 207] on div at bounding box center [291, 263] width 9 height 9
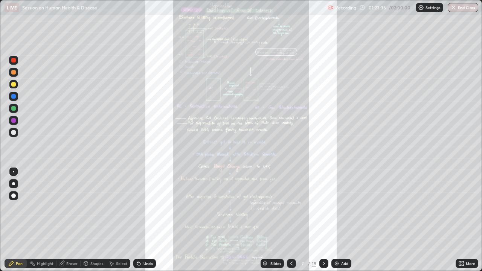
click at [289, 207] on icon at bounding box center [292, 264] width 6 height 6
click at [276, 207] on div "Slides" at bounding box center [275, 264] width 11 height 4
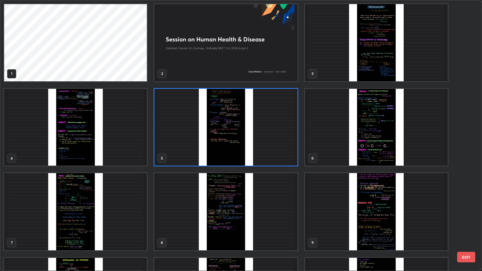
scroll to position [268, 478]
click at [374, 70] on img "grid" at bounding box center [376, 42] width 143 height 77
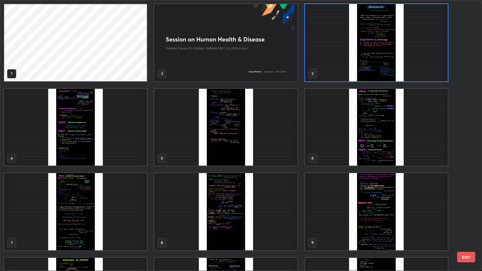
click at [369, 75] on img "grid" at bounding box center [376, 42] width 143 height 77
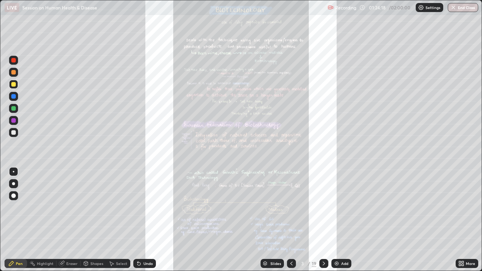
click at [321, 207] on icon at bounding box center [324, 264] width 6 height 6
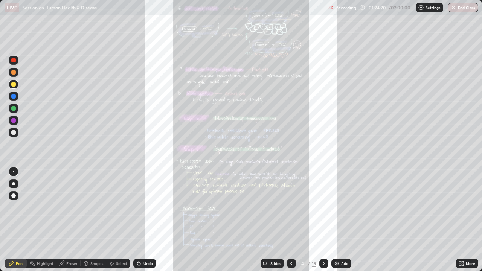
click at [325, 207] on icon at bounding box center [324, 264] width 6 height 6
click at [322, 207] on icon at bounding box center [324, 264] width 6 height 6
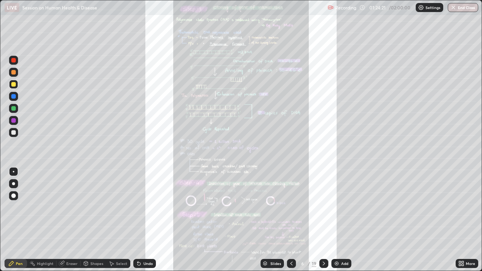
click at [322, 207] on icon at bounding box center [324, 264] width 6 height 6
click at [321, 207] on icon at bounding box center [324, 264] width 6 height 6
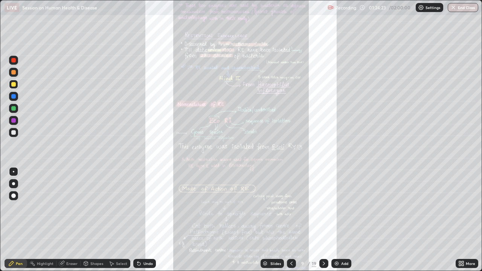
click at [320, 207] on div at bounding box center [323, 263] width 9 height 9
click at [321, 207] on icon at bounding box center [324, 264] width 6 height 6
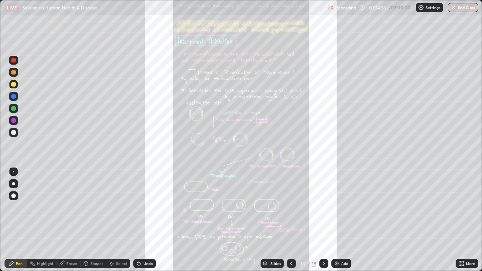
click at [291, 207] on icon at bounding box center [292, 264] width 6 height 6
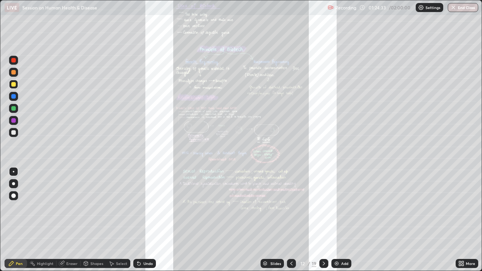
click at [276, 207] on div "Slides" at bounding box center [275, 264] width 11 height 4
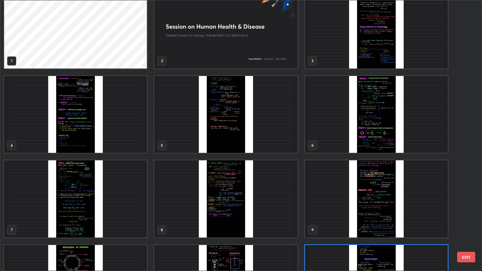
scroll to position [0, 0]
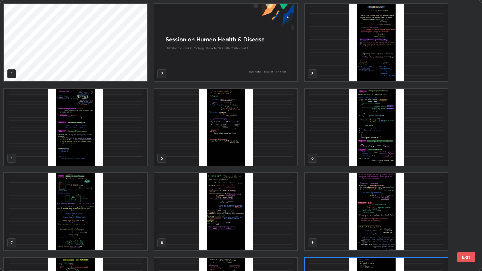
click at [190, 159] on img "grid" at bounding box center [225, 127] width 143 height 77
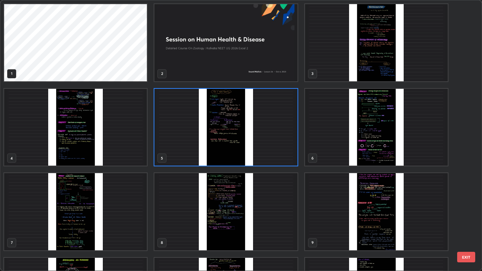
click at [195, 155] on img "grid" at bounding box center [225, 127] width 143 height 77
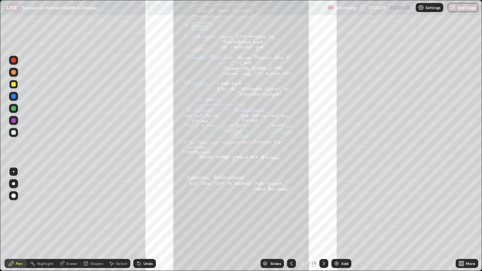
click at [275, 207] on div "Slides" at bounding box center [275, 264] width 11 height 4
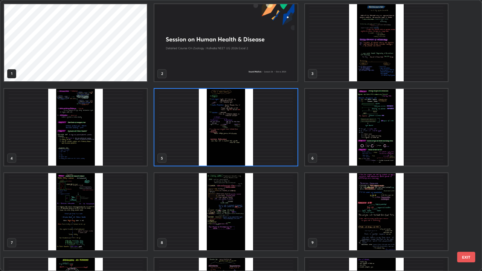
scroll to position [268, 478]
click at [327, 207] on img "grid" at bounding box center [376, 211] width 143 height 77
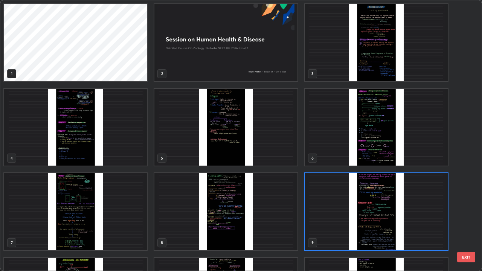
click at [320, 207] on img "grid" at bounding box center [376, 211] width 143 height 77
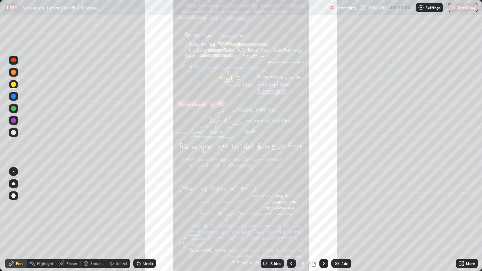
click at [271, 207] on div "Slides" at bounding box center [275, 264] width 11 height 4
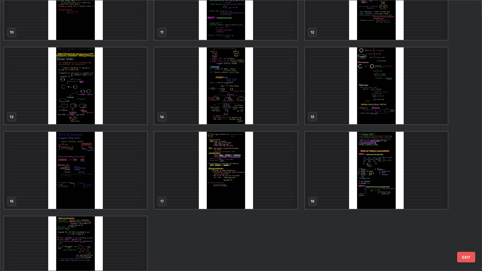
scroll to position [307, 0]
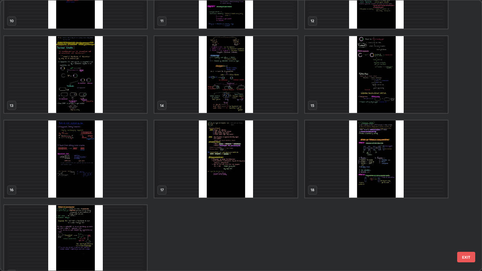
click at [121, 181] on img "grid" at bounding box center [75, 159] width 143 height 77
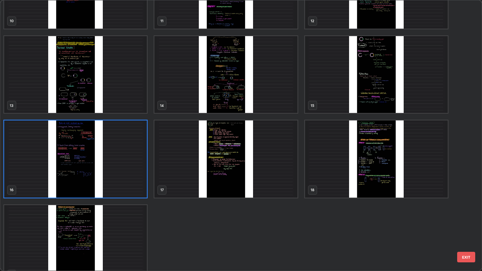
click at [119, 180] on img "grid" at bounding box center [75, 159] width 143 height 77
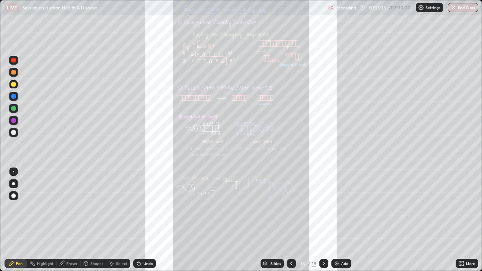
click at [272, 207] on div "Slides" at bounding box center [275, 264] width 11 height 4
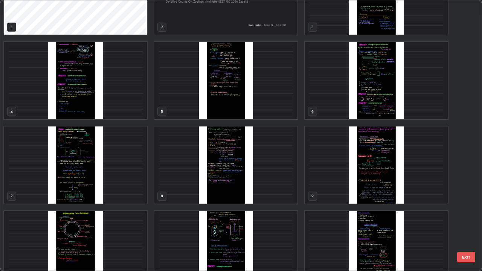
scroll to position [47, 0]
click at [197, 185] on img "grid" at bounding box center [225, 164] width 143 height 77
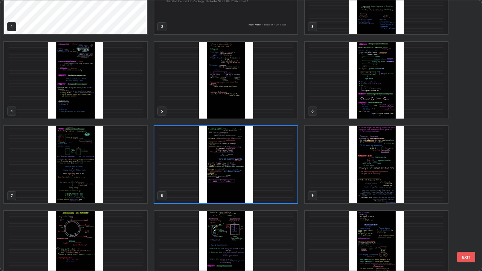
click at [194, 184] on img "grid" at bounding box center [225, 164] width 143 height 77
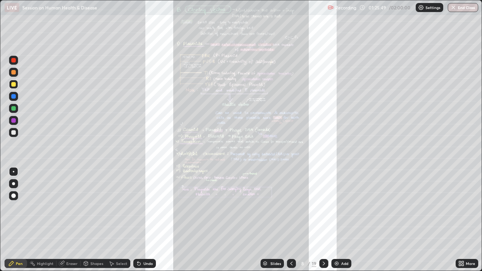
click at [276, 207] on div "Slides" at bounding box center [275, 264] width 11 height 4
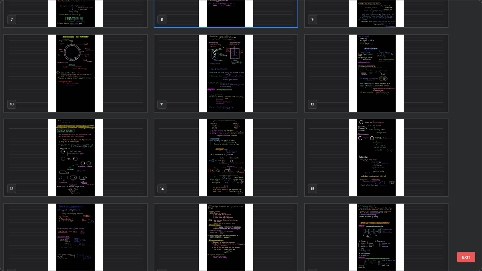
scroll to position [228, 0]
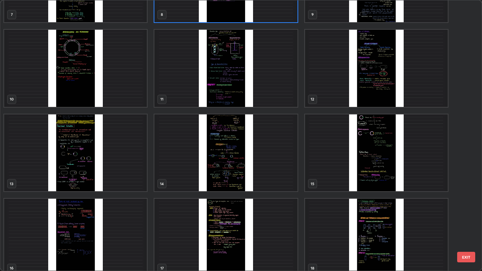
click at [124, 97] on img "grid" at bounding box center [75, 68] width 143 height 77
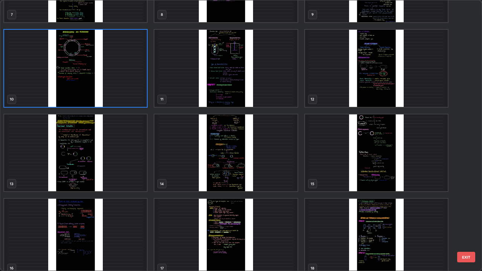
click at [125, 97] on img "grid" at bounding box center [75, 68] width 143 height 77
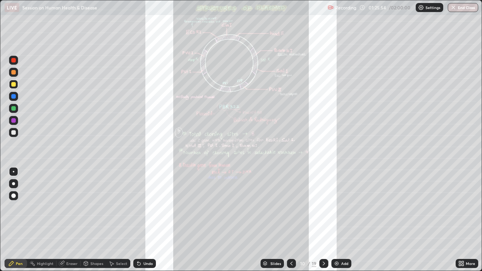
click at [271, 207] on div "Slides" at bounding box center [272, 263] width 23 height 9
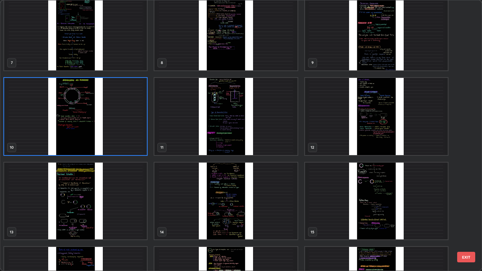
scroll to position [185, 0]
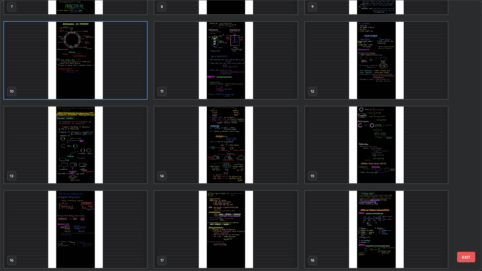
click at [260, 207] on img "grid" at bounding box center [225, 229] width 143 height 77
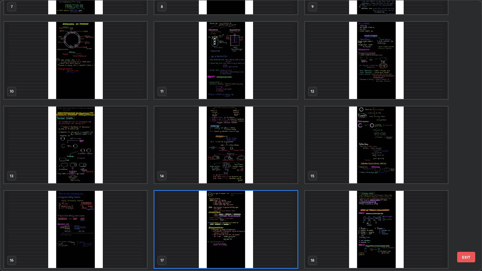
scroll to position [237, 0]
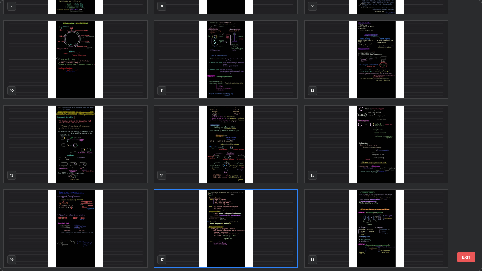
click at [260, 207] on img "grid" at bounding box center [225, 228] width 143 height 77
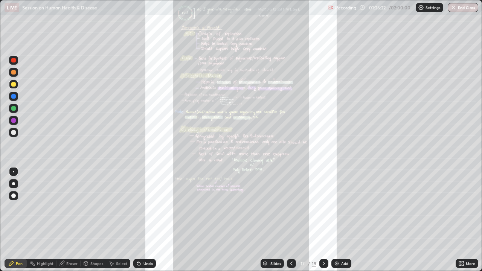
click at [275, 207] on div "Slides" at bounding box center [275, 264] width 11 height 4
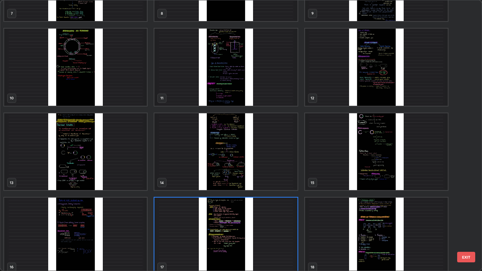
scroll to position [229, 0]
click at [82, 173] on img "grid" at bounding box center [75, 151] width 143 height 77
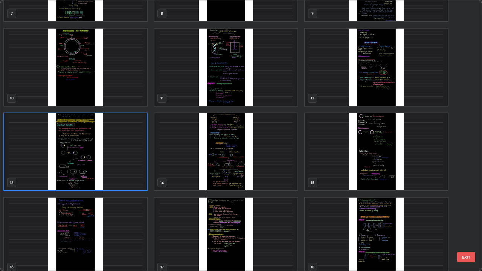
click at [81, 171] on img "grid" at bounding box center [75, 151] width 143 height 77
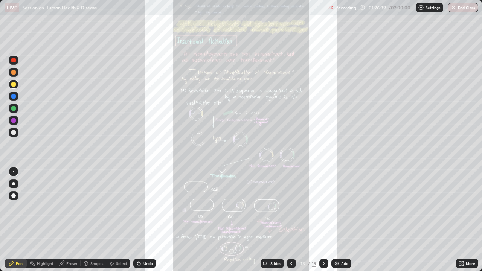
click at [72, 207] on div "Eraser" at bounding box center [71, 264] width 11 height 4
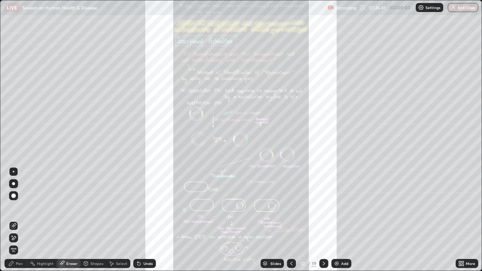
click at [21, 207] on div "Pen" at bounding box center [19, 264] width 7 height 4
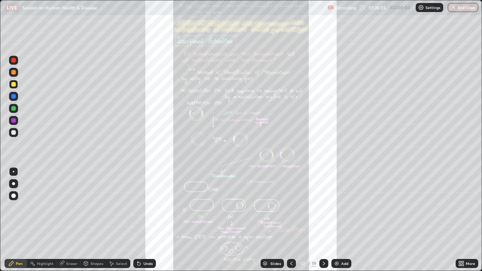
click at [272, 207] on div "Slides" at bounding box center [272, 263] width 23 height 9
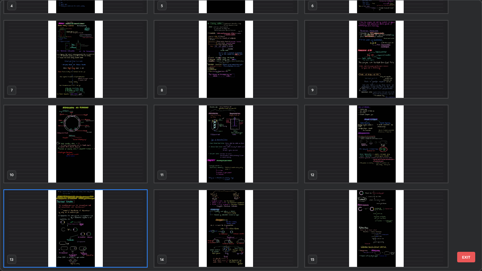
scroll to position [268, 478]
click at [243, 207] on img "grid" at bounding box center [225, 228] width 143 height 77
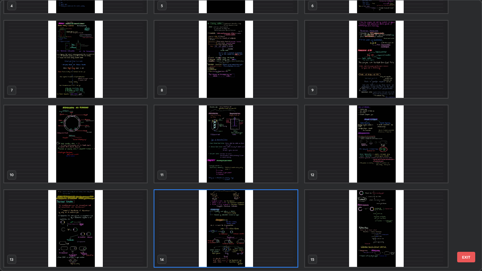
click at [226, 207] on img "grid" at bounding box center [225, 228] width 143 height 77
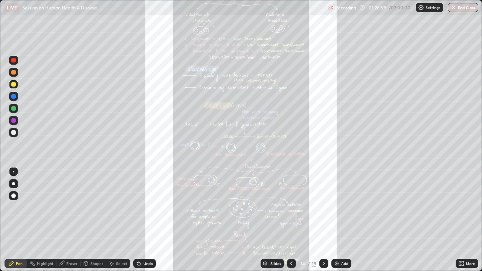
click at [76, 207] on div "Eraser" at bounding box center [71, 264] width 11 height 4
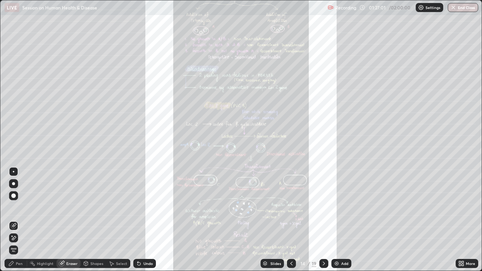
click at [22, 207] on div "Pen" at bounding box center [19, 264] width 7 height 4
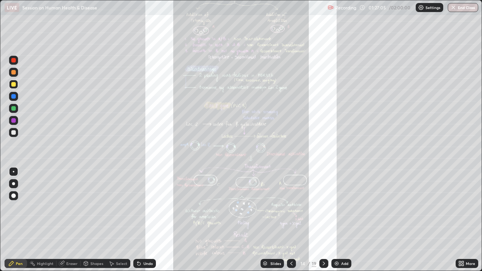
click at [271, 207] on div "Slides" at bounding box center [272, 263] width 23 height 9
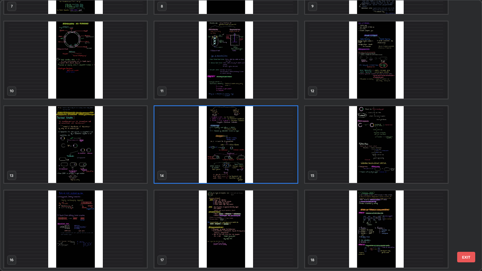
scroll to position [255, 0]
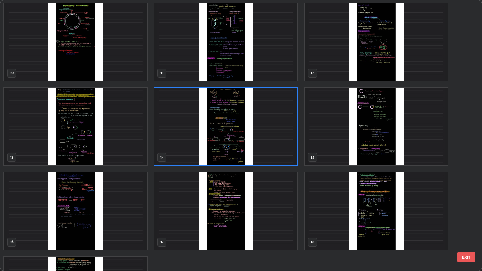
click at [335, 207] on img "grid" at bounding box center [376, 211] width 143 height 77
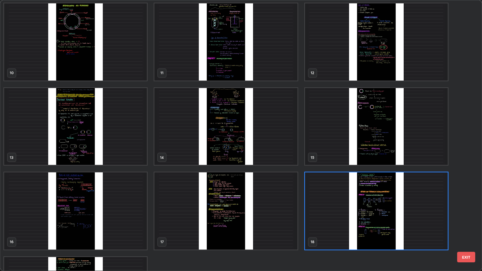
click at [330, 207] on img "grid" at bounding box center [376, 211] width 143 height 77
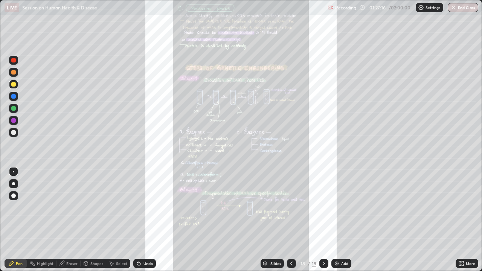
click at [76, 207] on div "Eraser" at bounding box center [71, 264] width 11 height 4
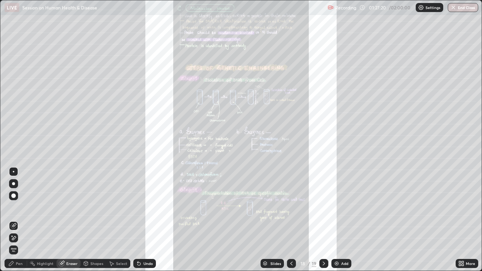
click at [16, 207] on div "Pen" at bounding box center [19, 264] width 7 height 4
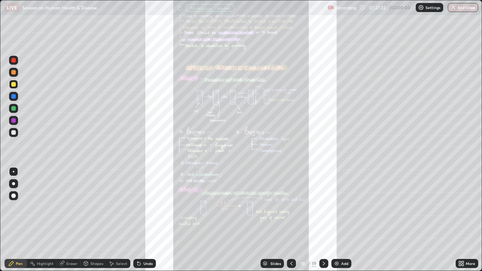
click at [268, 207] on div "Slides" at bounding box center [272, 263] width 23 height 9
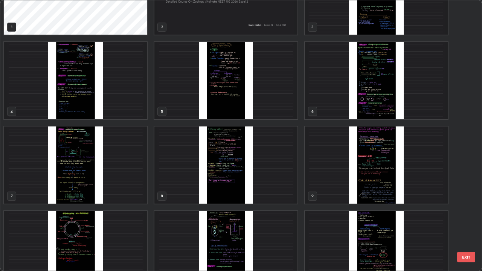
scroll to position [28, 0]
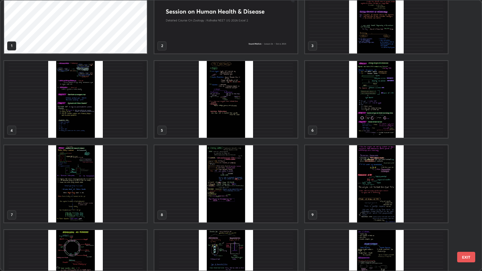
click at [130, 207] on img "grid" at bounding box center [75, 183] width 143 height 77
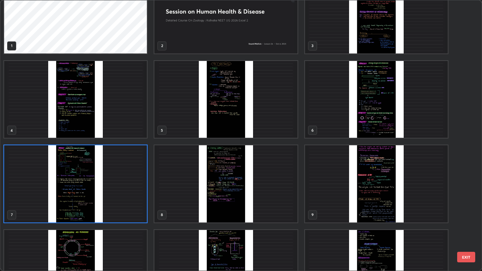
click at [128, 207] on img "grid" at bounding box center [75, 183] width 143 height 77
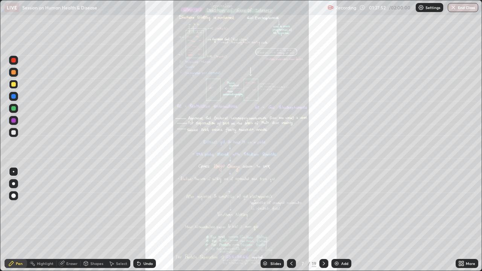
click at [273, 207] on div "Slides" at bounding box center [272, 263] width 23 height 9
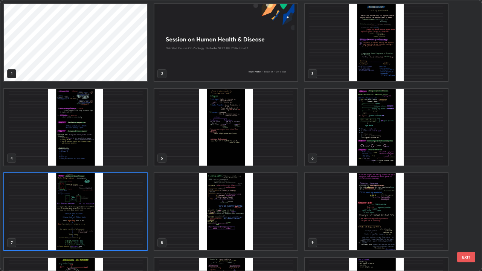
scroll to position [268, 478]
click at [348, 147] on img "grid" at bounding box center [376, 127] width 143 height 77
click at [348, 148] on img "grid" at bounding box center [376, 127] width 143 height 77
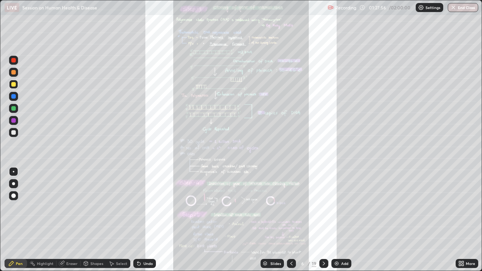
click at [75, 207] on div "Eraser" at bounding box center [71, 264] width 11 height 4
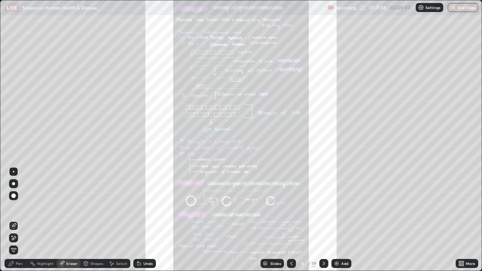
click at [20, 207] on div "Pen" at bounding box center [19, 264] width 7 height 4
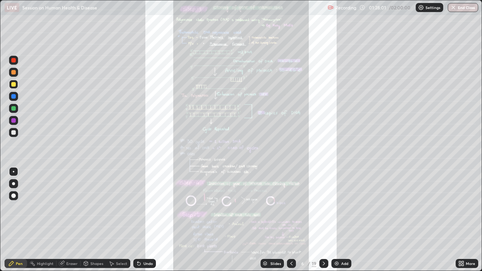
click at [267, 207] on div "Slides" at bounding box center [272, 263] width 23 height 9
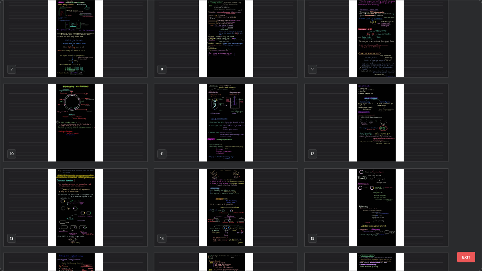
scroll to position [176, 0]
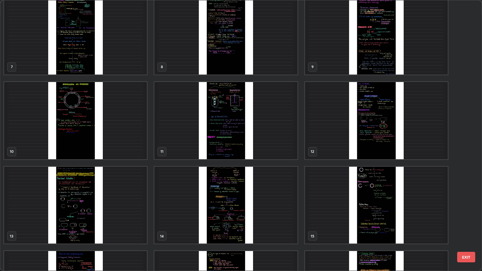
click at [337, 207] on img "grid" at bounding box center [376, 205] width 143 height 77
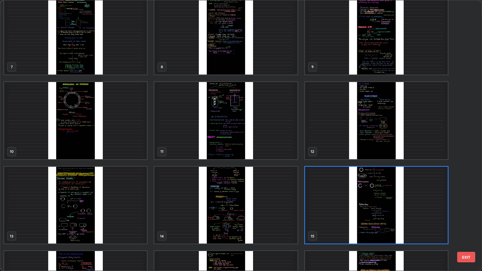
click at [337, 205] on img "grid" at bounding box center [376, 205] width 143 height 77
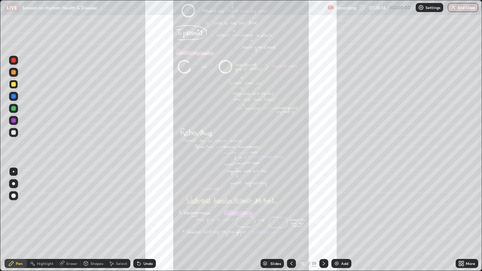
click at [339, 194] on img "grid" at bounding box center [376, 205] width 143 height 77
click at [275, 207] on div "Slides" at bounding box center [275, 264] width 11 height 4
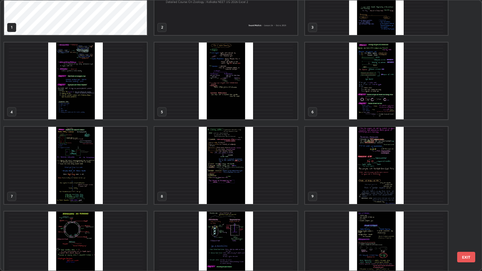
scroll to position [0, 0]
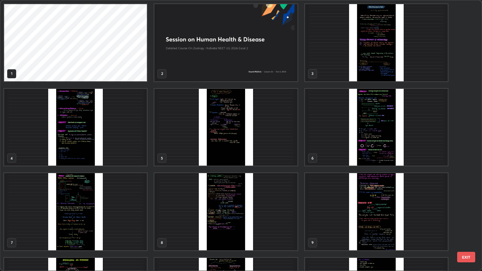
click at [35, 147] on img "grid" at bounding box center [75, 127] width 143 height 77
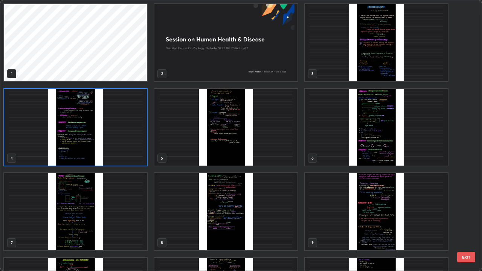
click at [36, 145] on img "grid" at bounding box center [75, 127] width 143 height 77
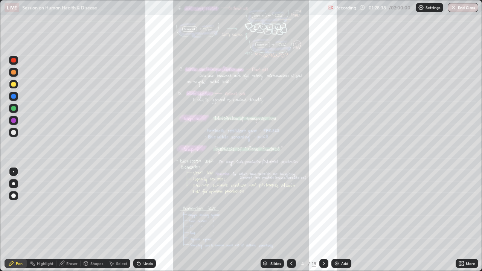
click at [272, 207] on div "Slides" at bounding box center [275, 264] width 11 height 4
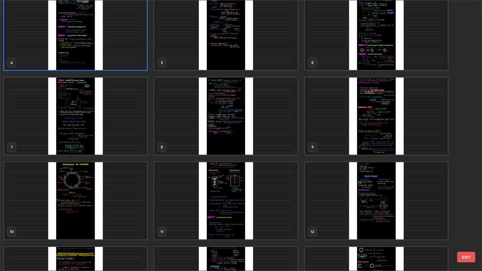
scroll to position [121, 0]
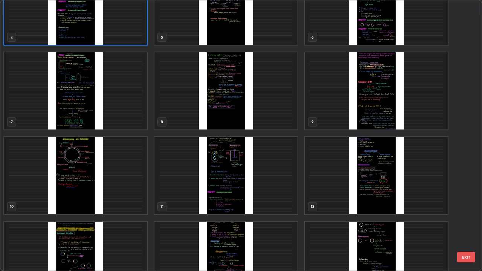
click at [254, 192] on img "grid" at bounding box center [225, 175] width 143 height 77
click at [258, 192] on img "grid" at bounding box center [225, 175] width 143 height 77
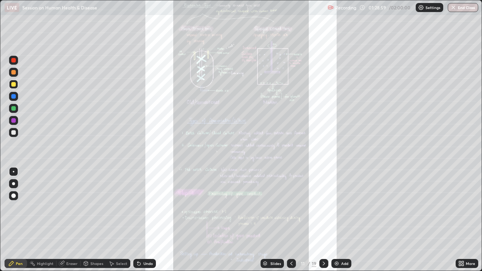
click at [277, 207] on div "Slides" at bounding box center [275, 264] width 11 height 4
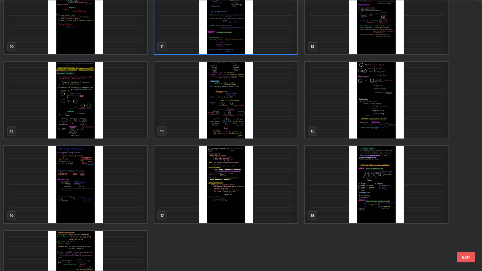
scroll to position [287, 0]
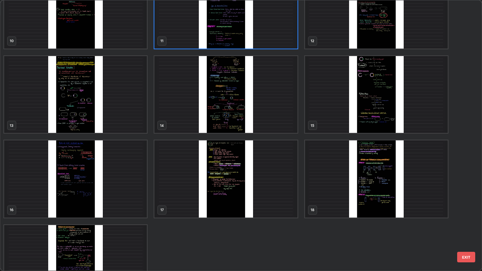
click at [137, 207] on img "grid" at bounding box center [75, 263] width 143 height 77
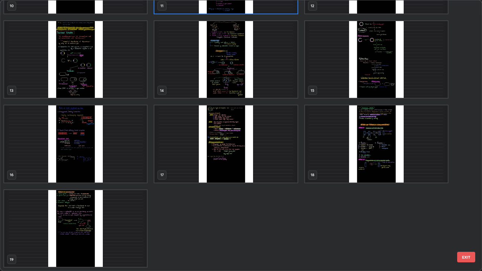
click at [136, 207] on div "10 11 12 13 14 15 16 17 18 19" at bounding box center [234, 135] width 468 height 270
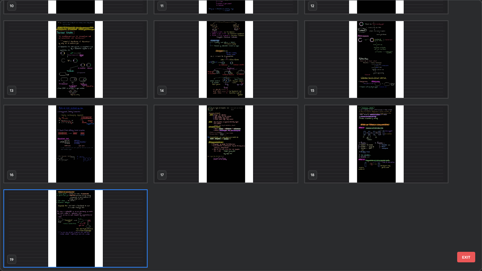
click at [134, 207] on img "grid" at bounding box center [75, 228] width 143 height 77
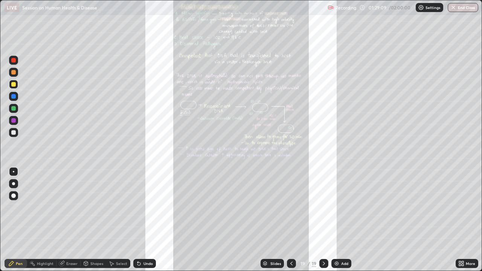
click at [278, 207] on div "Slides" at bounding box center [272, 263] width 23 height 9
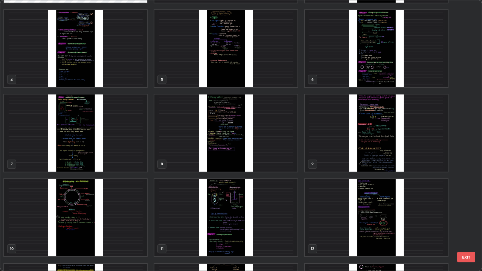
scroll to position [80, 0]
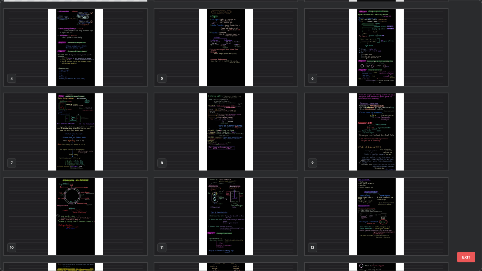
click at [387, 207] on img "grid" at bounding box center [376, 216] width 143 height 77
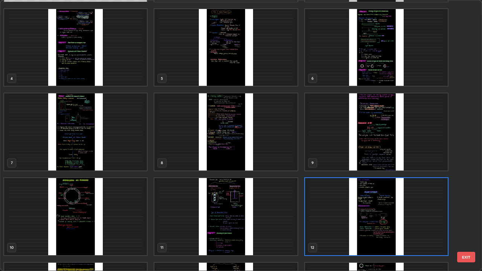
click at [387, 207] on img "grid" at bounding box center [376, 216] width 143 height 77
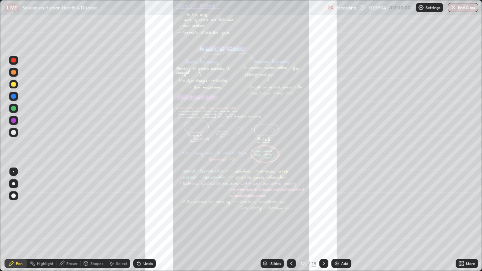
click at [273, 207] on div "Slides" at bounding box center [275, 264] width 11 height 4
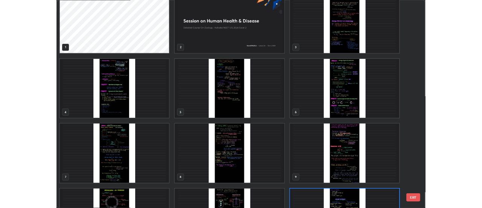
scroll to position [0, 0]
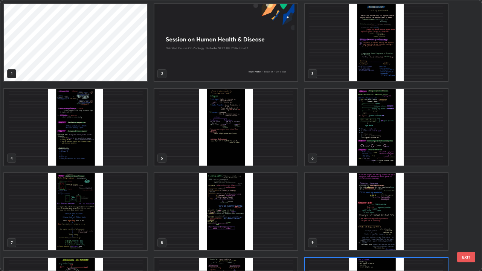
click at [266, 157] on img "grid" at bounding box center [225, 127] width 143 height 77
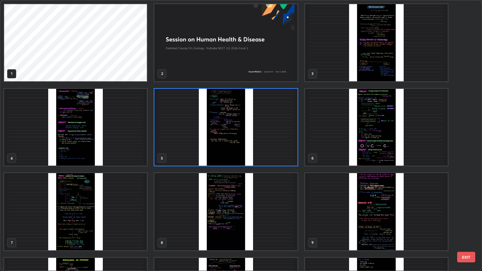
click at [268, 159] on img "grid" at bounding box center [225, 127] width 143 height 77
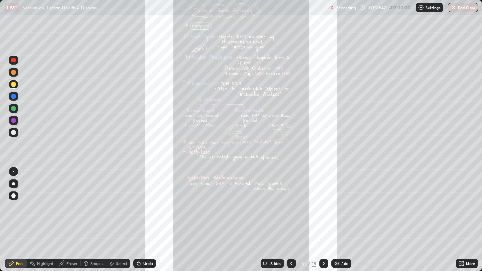
click at [455, 207] on div "Slides 5 / 19 Add" at bounding box center [306, 263] width 300 height 15
click at [462, 207] on icon at bounding box center [463, 265] width 2 height 2
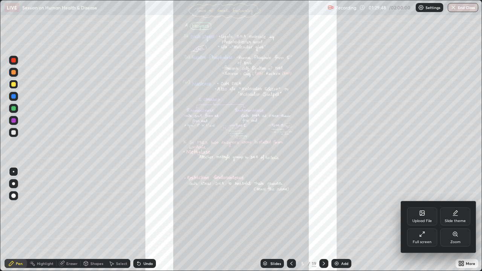
click at [455, 207] on div "Zoom" at bounding box center [455, 242] width 10 height 4
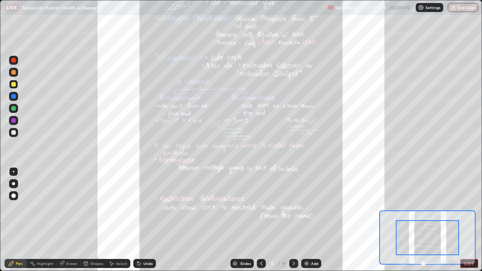
click at [450, 207] on icon at bounding box center [451, 262] width 5 height 5
click at [451, 207] on icon at bounding box center [452, 263] width 8 height 8
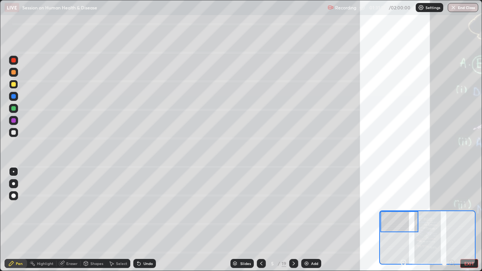
click at [14, 132] on div at bounding box center [13, 132] width 5 height 5
click at [140, 207] on icon at bounding box center [139, 264] width 6 height 6
click at [403, 207] on icon at bounding box center [404, 263] width 2 height 0
click at [401, 207] on icon at bounding box center [404, 263] width 8 height 8
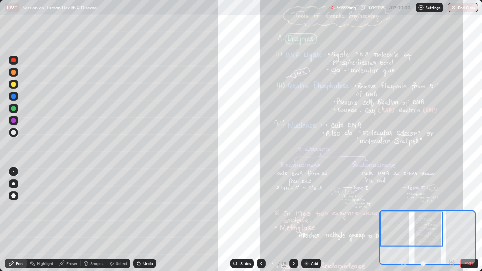
click at [402, 207] on div at bounding box center [428, 263] width 56 height 9
click at [94, 207] on div "Shapes" at bounding box center [96, 264] width 13 height 4
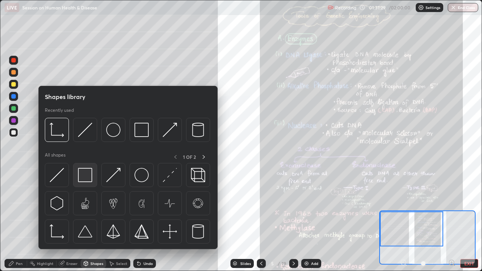
click at [90, 180] on img at bounding box center [85, 175] width 14 height 14
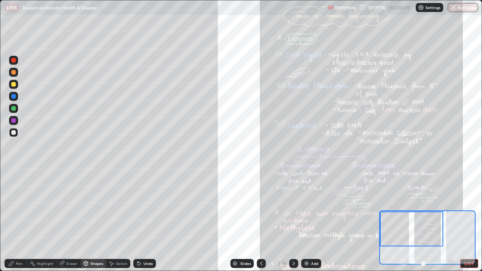
click at [14, 108] on div at bounding box center [13, 108] width 5 height 5
click at [94, 207] on div "Shapes" at bounding box center [96, 264] width 13 height 4
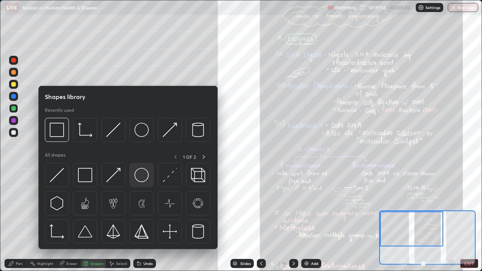
click at [141, 182] on img at bounding box center [141, 175] width 14 height 14
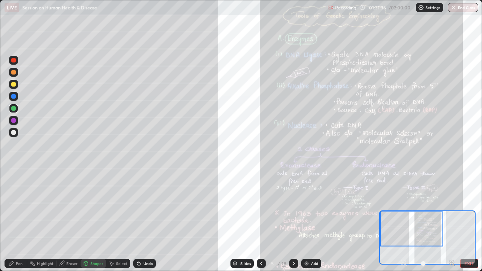
click at [13, 95] on div at bounding box center [13, 96] width 5 height 5
click at [16, 207] on div "Pen" at bounding box center [19, 264] width 7 height 4
click at [15, 197] on div at bounding box center [13, 196] width 5 height 5
click at [145, 207] on div "Undo" at bounding box center [148, 264] width 9 height 4
click at [14, 134] on div at bounding box center [13, 132] width 5 height 5
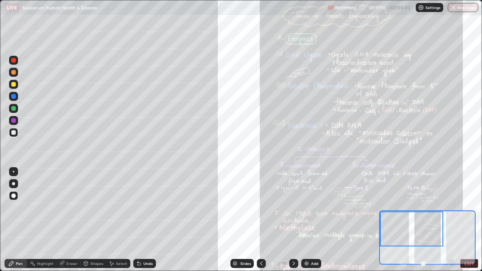
click at [14, 172] on div at bounding box center [14, 172] width 2 height 2
click at [111, 207] on icon at bounding box center [112, 264] width 4 height 5
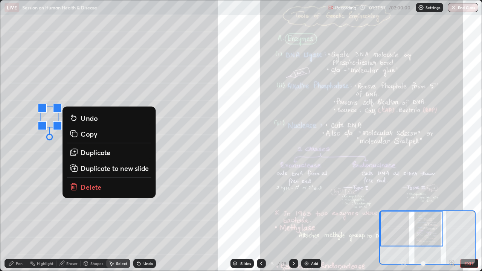
click at [94, 153] on p "Duplicate" at bounding box center [96, 152] width 30 height 9
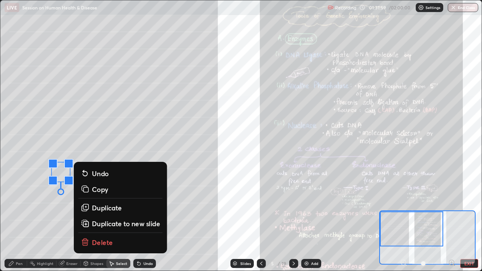
click at [21, 207] on div "Erase all" at bounding box center [14, 135] width 18 height 241
click at [98, 207] on p "Duplicate" at bounding box center [107, 207] width 30 height 9
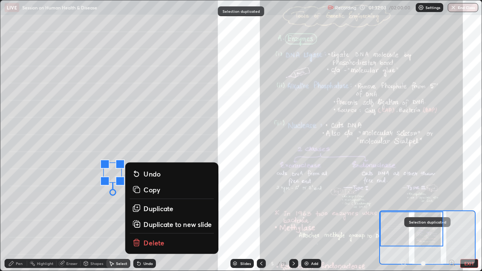
click at [31, 207] on div "0 ° Undo Copy Duplicate Duplicate to new slide Delete" at bounding box center [361, 203] width 722 height 406
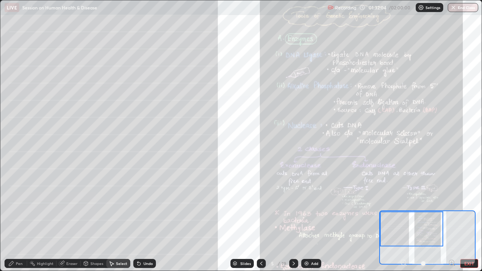
click at [15, 207] on div "Pen" at bounding box center [16, 263] width 23 height 9
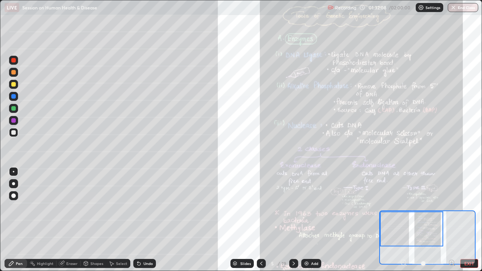
click at [70, 207] on div "Eraser" at bounding box center [68, 263] width 24 height 9
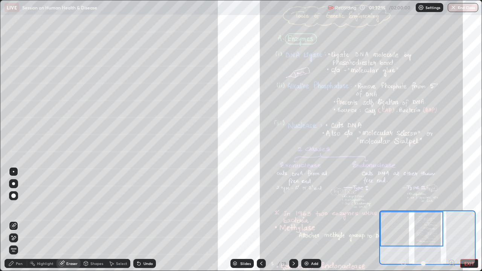
click at [148, 207] on div "Undo" at bounding box center [148, 264] width 9 height 4
click at [37, 207] on div "Highlight" at bounding box center [41, 263] width 29 height 9
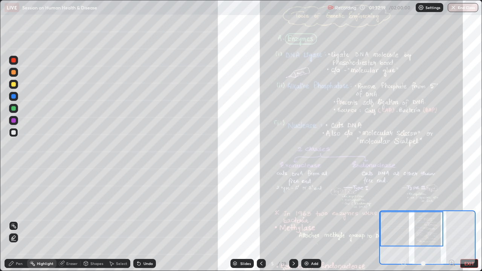
click at [69, 207] on div "Eraser" at bounding box center [71, 264] width 11 height 4
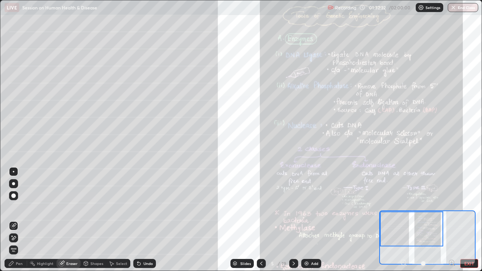
click at [16, 207] on div "Pen" at bounding box center [19, 264] width 7 height 4
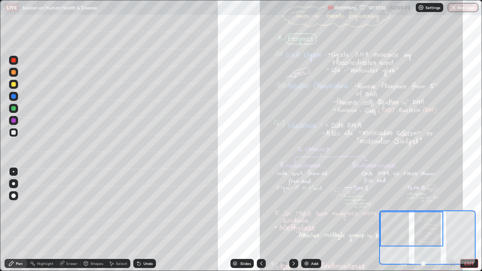
click at [14, 98] on div at bounding box center [13, 96] width 5 height 5
click at [16, 195] on div at bounding box center [13, 195] width 9 height 9
click at [16, 169] on div at bounding box center [13, 171] width 9 height 9
click at [142, 207] on div "Undo" at bounding box center [144, 263] width 23 height 9
click at [13, 134] on div at bounding box center [13, 132] width 5 height 5
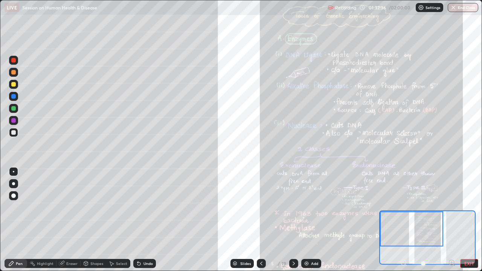
click at [87, 207] on icon at bounding box center [86, 263] width 4 height 5
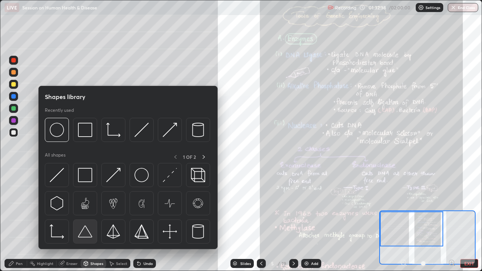
click at [84, 207] on img at bounding box center [85, 231] width 14 height 14
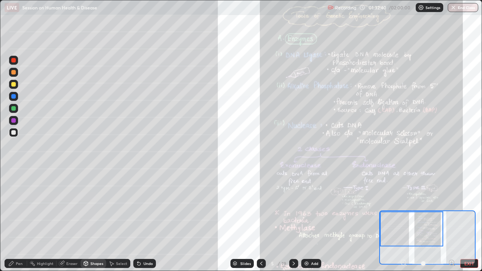
click at [14, 121] on div at bounding box center [13, 120] width 5 height 5
click at [151, 207] on div "Undo" at bounding box center [148, 264] width 9 height 4
click at [113, 207] on icon at bounding box center [111, 264] width 6 height 6
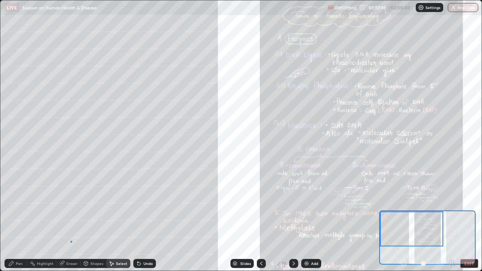
click at [70, 207] on div "0 ° Undo Copy Duplicate Duplicate to new slide Delete" at bounding box center [361, 203] width 722 height 406
click at [91, 207] on div "Shapes" at bounding box center [96, 264] width 13 height 4
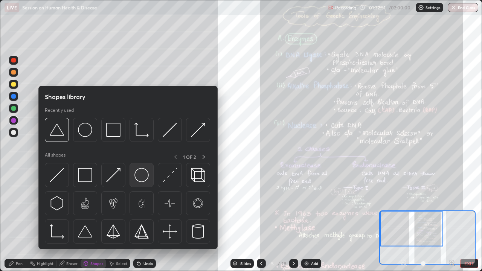
click at [143, 179] on img at bounding box center [141, 175] width 14 height 14
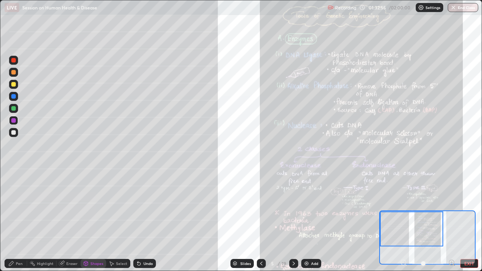
click at [20, 207] on div "Pen" at bounding box center [19, 264] width 7 height 4
click at [83, 207] on icon at bounding box center [86, 264] width 6 height 6
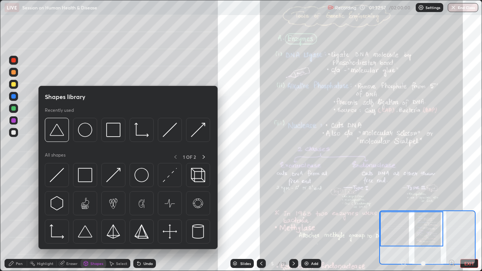
click at [116, 207] on div "Select" at bounding box center [121, 264] width 11 height 4
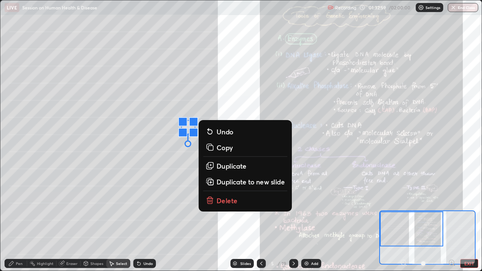
click at [238, 166] on p "Duplicate" at bounding box center [232, 166] width 30 height 9
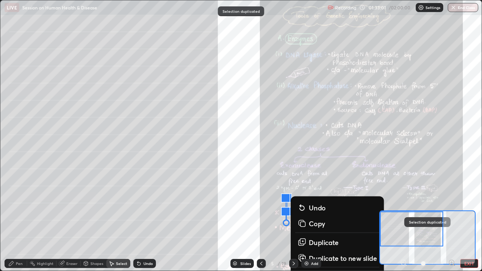
click at [144, 207] on div "Undo" at bounding box center [144, 263] width 23 height 9
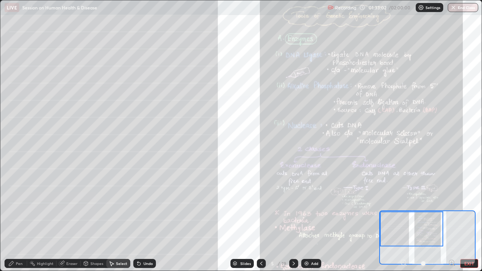
click at [0, 0] on button "Undo" at bounding box center [0, 0] width 0 height 0
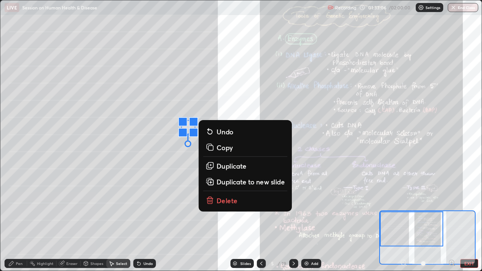
click at [237, 169] on p "Duplicate" at bounding box center [232, 166] width 30 height 9
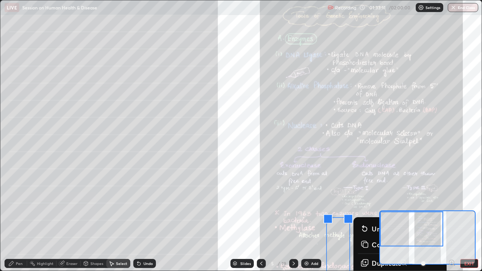
click at [144, 207] on div "Undo" at bounding box center [148, 264] width 9 height 4
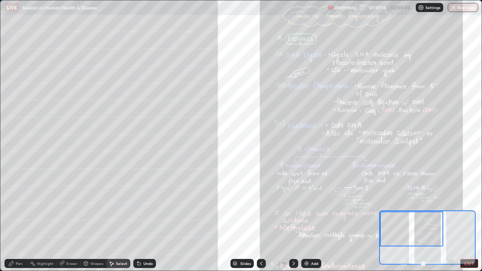
click at [141, 207] on div "Undo" at bounding box center [144, 263] width 23 height 9
click at [92, 207] on div "Shapes" at bounding box center [96, 264] width 13 height 4
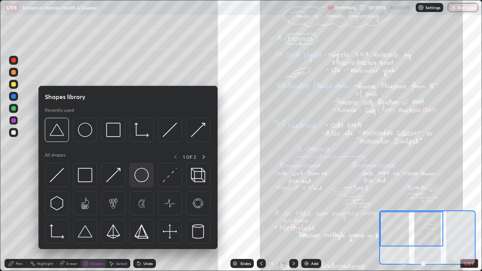
click at [143, 182] on img at bounding box center [141, 175] width 14 height 14
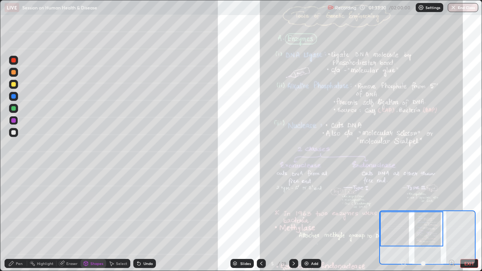
click at [21, 207] on div "Pen" at bounding box center [19, 264] width 7 height 4
click at [13, 136] on div at bounding box center [13, 132] width 9 height 9
click at [14, 122] on div at bounding box center [13, 120] width 5 height 5
click at [86, 207] on div "Shapes" at bounding box center [94, 263] width 26 height 9
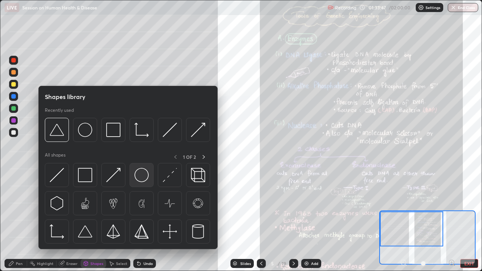
click at [142, 178] on img at bounding box center [141, 175] width 14 height 14
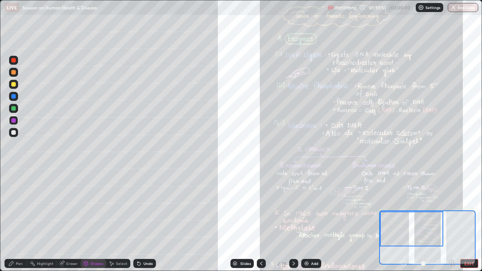
click at [68, 207] on div "Eraser" at bounding box center [71, 264] width 11 height 4
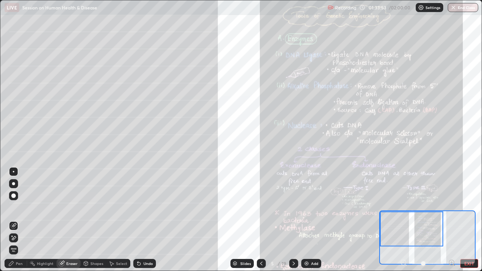
click at [17, 207] on div "Pen" at bounding box center [19, 264] width 7 height 4
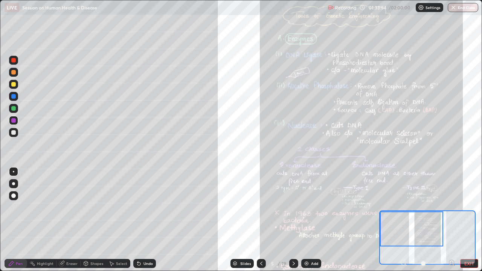
click at [14, 166] on div at bounding box center [13, 172] width 9 height 12
click at [138, 207] on icon at bounding box center [138, 264] width 3 height 3
click at [15, 134] on div at bounding box center [13, 132] width 5 height 5
click at [92, 207] on div "Shapes" at bounding box center [96, 264] width 13 height 4
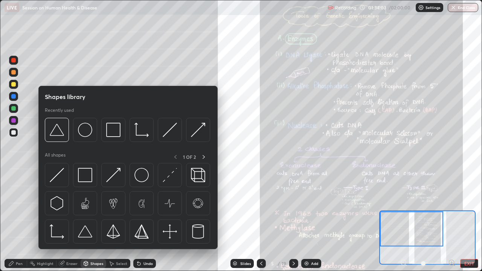
click at [70, 207] on div "Eraser" at bounding box center [71, 264] width 11 height 4
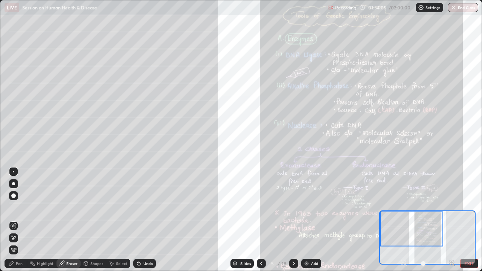
click at [19, 207] on div "Pen" at bounding box center [16, 263] width 23 height 9
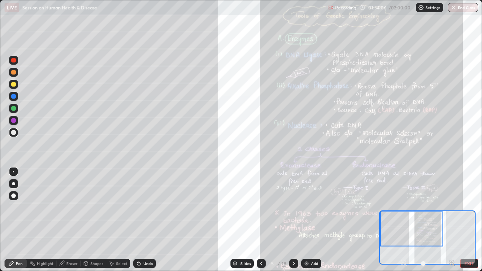
click at [15, 95] on div at bounding box center [13, 96] width 5 height 5
click at [17, 192] on div at bounding box center [13, 195] width 9 height 9
click at [118, 207] on div "Select" at bounding box center [121, 264] width 11 height 4
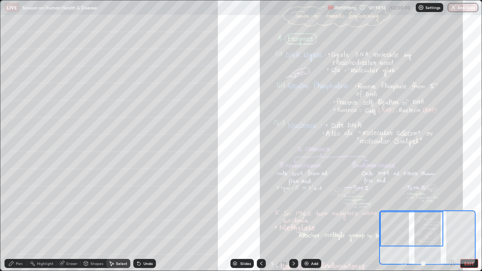
click at [89, 207] on div "Shapes" at bounding box center [94, 263] width 26 height 9
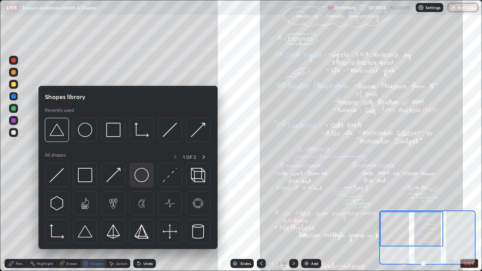
click at [139, 179] on img at bounding box center [141, 175] width 14 height 14
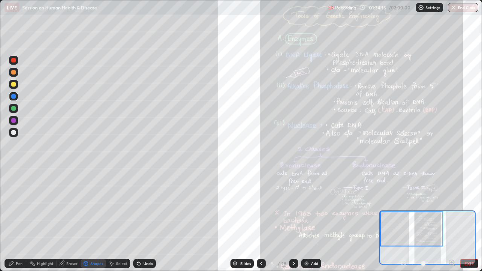
click at [15, 124] on div at bounding box center [13, 120] width 9 height 9
click at [147, 207] on div "Undo" at bounding box center [144, 263] width 23 height 9
click at [12, 207] on icon at bounding box center [11, 263] width 5 height 5
click at [15, 171] on div at bounding box center [13, 171] width 9 height 9
click at [151, 207] on div "Undo" at bounding box center [143, 263] width 26 height 15
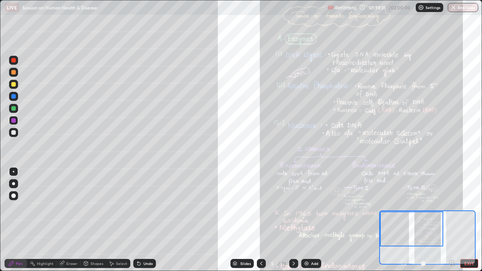
click at [98, 207] on div "Shapes" at bounding box center [96, 264] width 13 height 4
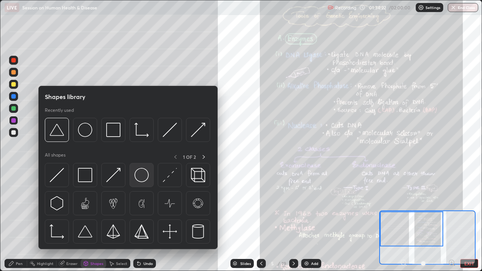
click at [145, 180] on img at bounding box center [141, 175] width 14 height 14
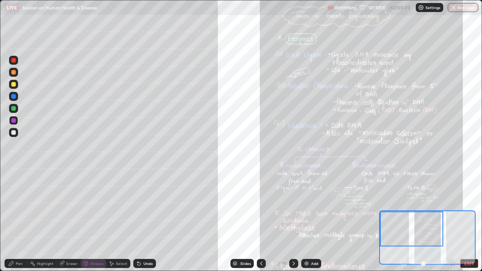
click at [75, 207] on div "Eraser" at bounding box center [71, 264] width 11 height 4
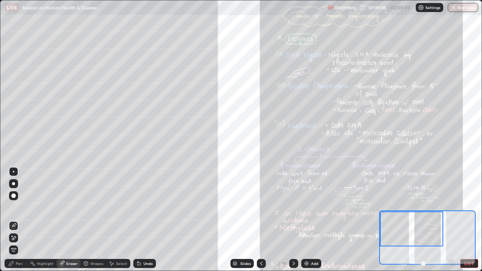
click at [145, 207] on div "Undo" at bounding box center [148, 264] width 9 height 4
click at [93, 207] on div "Shapes" at bounding box center [96, 264] width 13 height 4
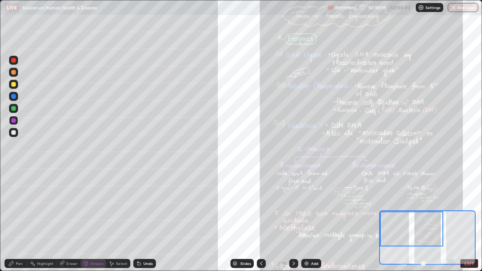
click at [70, 207] on div "Eraser" at bounding box center [71, 264] width 11 height 4
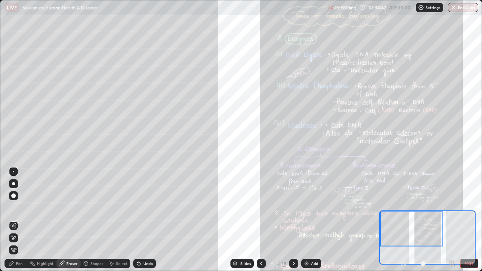
click at [16, 207] on div "Pen" at bounding box center [19, 264] width 7 height 4
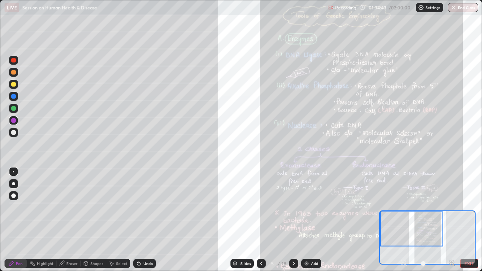
click at [16, 196] on div at bounding box center [13, 195] width 9 height 9
click at [13, 95] on div at bounding box center [13, 96] width 5 height 5
click at [147, 207] on div "Undo" at bounding box center [148, 264] width 9 height 4
click at [15, 85] on div at bounding box center [13, 84] width 5 height 5
click at [14, 112] on div at bounding box center [13, 108] width 9 height 9
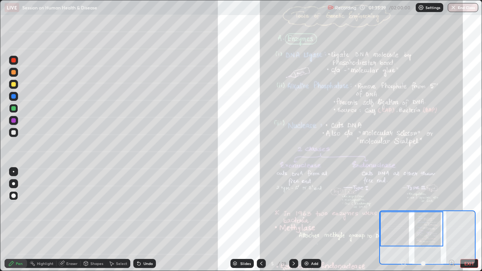
click at [13, 74] on div at bounding box center [13, 72] width 5 height 5
click at [144, 207] on div "Undo" at bounding box center [148, 264] width 9 height 4
click at [11, 171] on div at bounding box center [13, 171] width 9 height 9
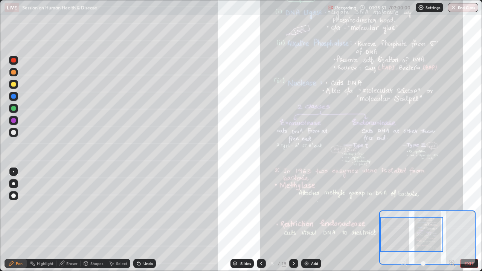
click at [118, 207] on div "Select" at bounding box center [118, 263] width 24 height 9
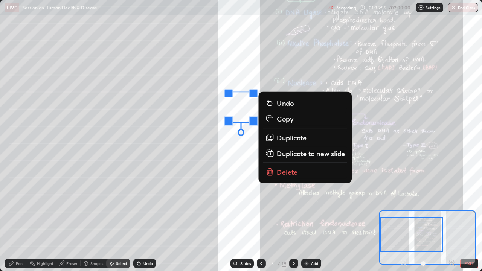
click at [148, 207] on div "0 ° Undo Copy Duplicate Duplicate to new slide Delete" at bounding box center [361, 161] width 722 height 406
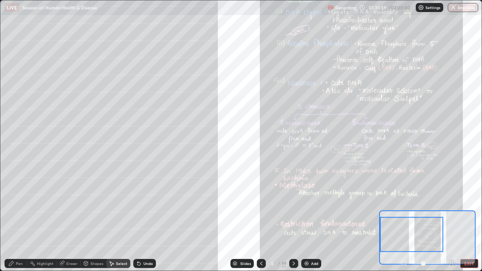
click at [93, 207] on div "Shapes" at bounding box center [94, 263] width 26 height 9
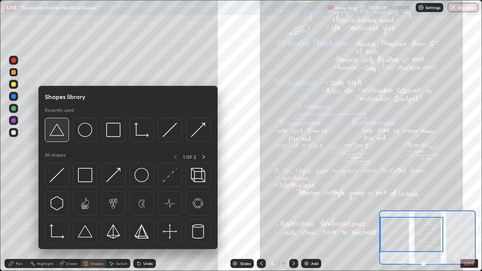
click at [58, 134] on img at bounding box center [57, 130] width 14 height 14
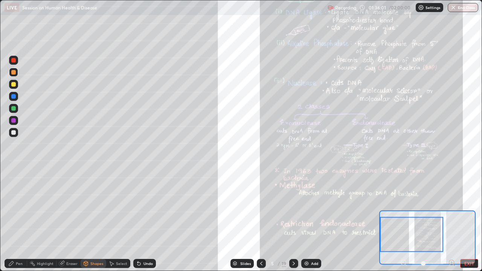
click at [15, 120] on div at bounding box center [13, 120] width 5 height 5
click at [115, 207] on div "Select" at bounding box center [118, 263] width 24 height 9
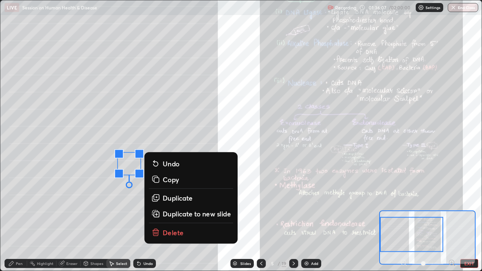
click at [179, 200] on p "Duplicate" at bounding box center [178, 197] width 30 height 9
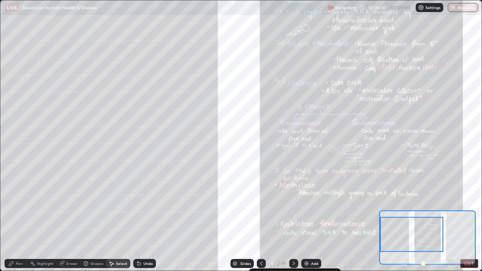
click at [88, 207] on icon at bounding box center [86, 264] width 6 height 6
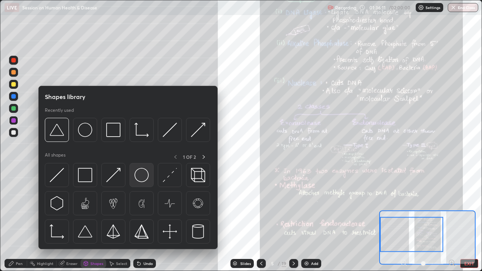
click at [144, 179] on img at bounding box center [141, 175] width 14 height 14
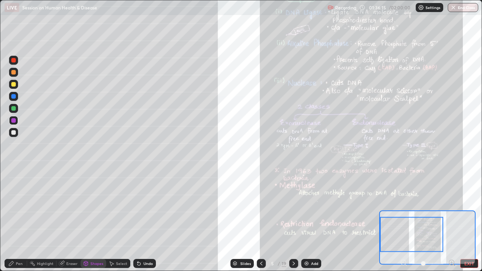
click at [25, 207] on div "Pen" at bounding box center [16, 263] width 23 height 9
click at [16, 183] on div at bounding box center [13, 183] width 9 height 9
click at [15, 95] on div at bounding box center [13, 96] width 5 height 5
click at [14, 75] on div at bounding box center [13, 72] width 9 height 9
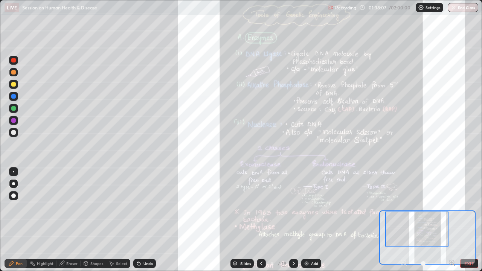
click at [148, 207] on div "Undo" at bounding box center [148, 264] width 9 height 4
click at [149, 207] on div "Undo" at bounding box center [144, 263] width 23 height 9
click at [147, 207] on div "Undo" at bounding box center [144, 263] width 23 height 9
click at [145, 207] on div "Undo" at bounding box center [144, 263] width 23 height 9
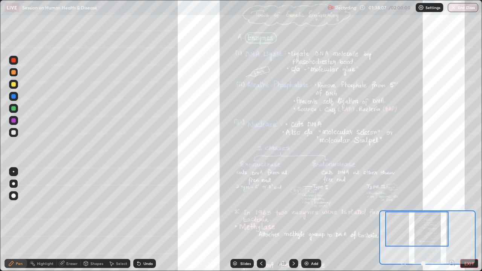
click at [146, 207] on div "Undo" at bounding box center [144, 263] width 23 height 9
click at [147, 207] on div "Undo" at bounding box center [144, 263] width 23 height 9
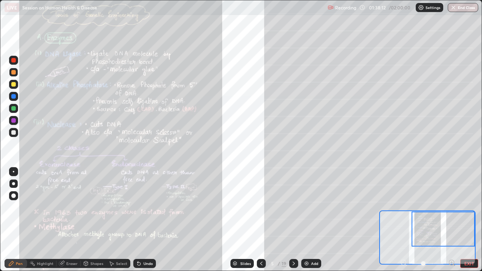
click at [99, 207] on div "Shapes" at bounding box center [94, 263] width 26 height 9
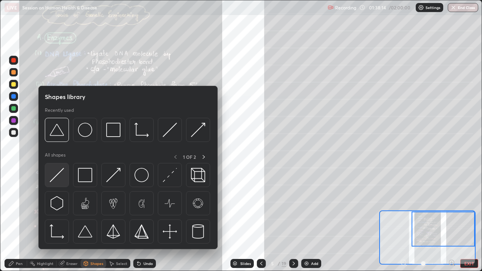
click at [59, 180] on img at bounding box center [57, 175] width 14 height 14
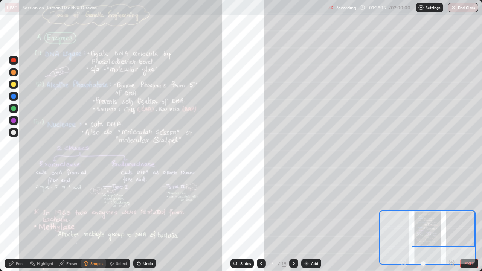
click at [22, 207] on div "Pen" at bounding box center [19, 264] width 7 height 4
click at [15, 170] on div at bounding box center [13, 171] width 9 height 9
click at [15, 96] on div at bounding box center [13, 96] width 5 height 5
click at [150, 207] on div "Undo" at bounding box center [148, 264] width 9 height 4
click at [99, 207] on div "Shapes" at bounding box center [96, 264] width 13 height 4
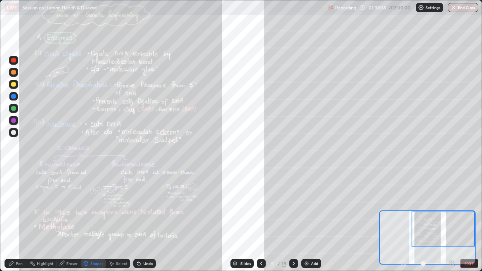
click at [119, 207] on div "Select" at bounding box center [121, 264] width 11 height 4
click at [98, 207] on div "Shapes" at bounding box center [96, 264] width 13 height 4
click at [150, 207] on div "Undo" at bounding box center [144, 263] width 23 height 9
click at [146, 207] on div "Undo" at bounding box center [148, 264] width 9 height 4
click at [121, 207] on div "Select" at bounding box center [121, 264] width 11 height 4
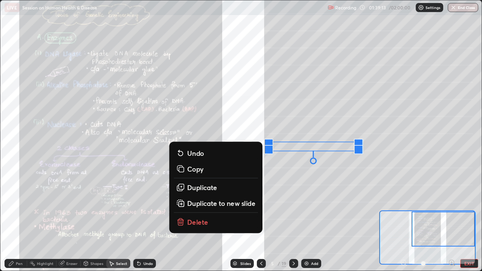
click at [213, 188] on p "Duplicate" at bounding box center [202, 187] width 30 height 9
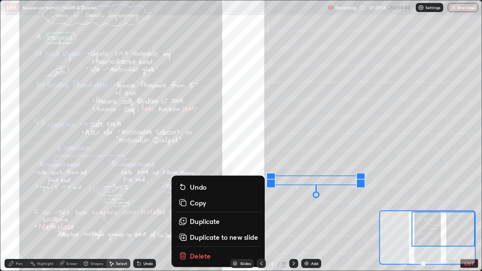
click at [30, 207] on circle at bounding box center [30, 263] width 1 height 1
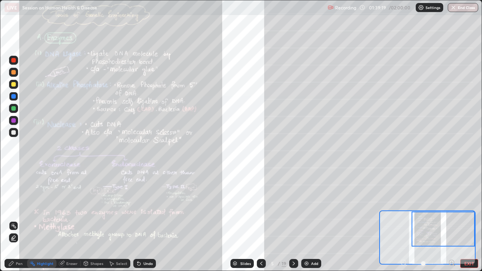
click at [12, 207] on icon at bounding box center [11, 264] width 6 height 6
click at [12, 87] on div at bounding box center [13, 84] width 9 height 9
click at [19, 86] on div at bounding box center [14, 84] width 12 height 12
click at [18, 85] on div at bounding box center [14, 84] width 12 height 12
click at [14, 85] on div at bounding box center [13, 84] width 5 height 5
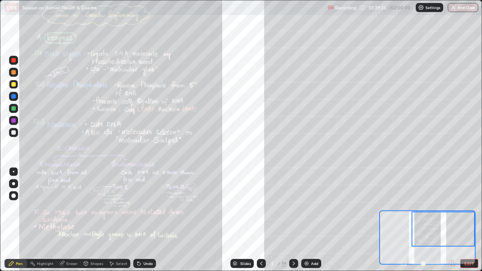
click at [12, 85] on div at bounding box center [13, 84] width 5 height 5
click at [144, 207] on div "Undo" at bounding box center [148, 264] width 9 height 4
click at [142, 207] on div "Undo" at bounding box center [144, 263] width 23 height 9
click at [141, 207] on div "Undo" at bounding box center [144, 263] width 23 height 9
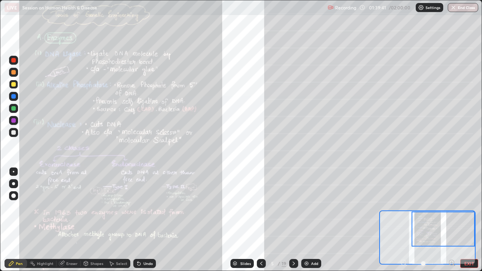
click at [142, 207] on div "Undo" at bounding box center [144, 263] width 23 height 9
click at [141, 207] on div "Undo" at bounding box center [144, 263] width 23 height 9
click at [145, 207] on div "Undo" at bounding box center [144, 263] width 23 height 9
click at [145, 207] on div "Undo" at bounding box center [148, 264] width 9 height 4
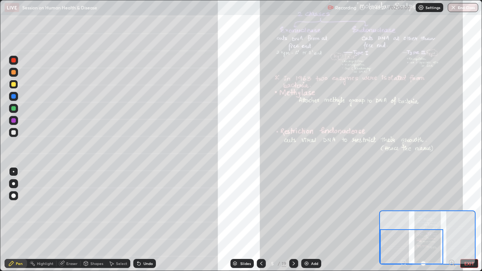
click at [108, 207] on div "Select" at bounding box center [118, 263] width 24 height 9
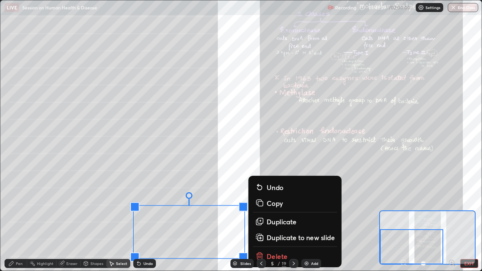
click at [272, 207] on p "Delete" at bounding box center [277, 256] width 21 height 9
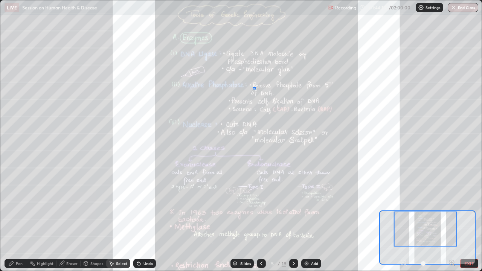
click at [256, 87] on div "0 ° Undo Copy Duplicate Duplicate to new slide Delete" at bounding box center [361, 68] width 722 height 406
click at [20, 207] on div "Pen" at bounding box center [19, 264] width 7 height 4
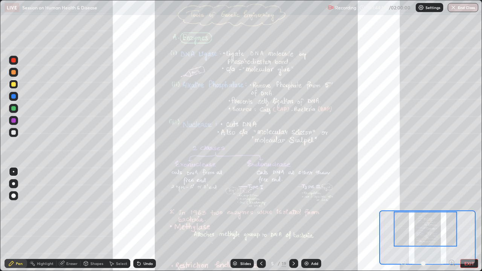
click at [15, 136] on div at bounding box center [13, 132] width 9 height 9
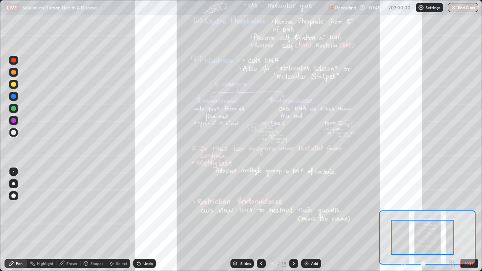
click at [290, 207] on div at bounding box center [293, 263] width 9 height 9
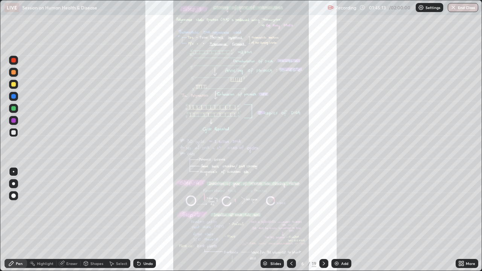
click at [292, 207] on icon at bounding box center [292, 264] width 6 height 6
click at [326, 207] on icon at bounding box center [324, 264] width 6 height 6
click at [323, 207] on icon at bounding box center [324, 264] width 2 height 4
click at [323, 207] on icon at bounding box center [324, 264] width 6 height 6
click at [324, 207] on icon at bounding box center [324, 264] width 2 height 4
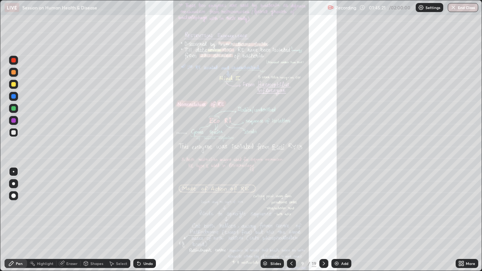
click at [464, 207] on icon at bounding box center [461, 264] width 6 height 6
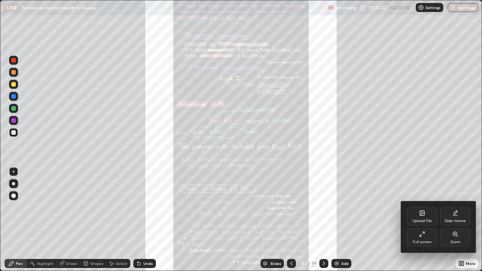
click at [386, 207] on div at bounding box center [241, 135] width 482 height 271
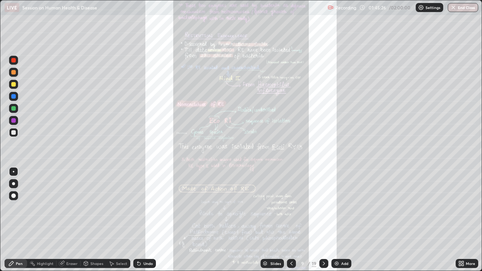
click at [461, 207] on icon at bounding box center [460, 262] width 2 height 2
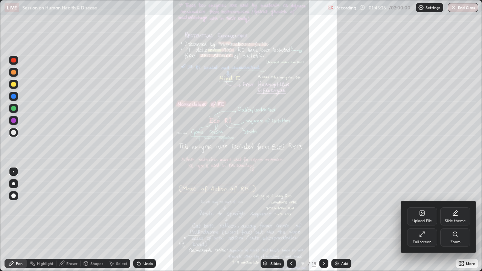
click at [454, 207] on div "Zoom" at bounding box center [455, 238] width 30 height 18
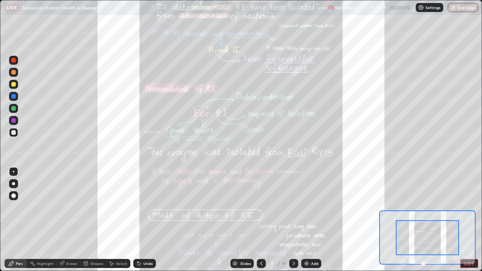
click at [452, 207] on icon at bounding box center [452, 263] width 8 height 8
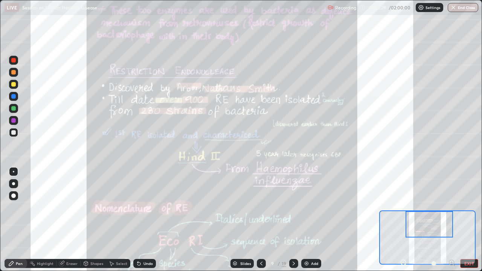
click at [405, 207] on icon at bounding box center [404, 263] width 8 height 8
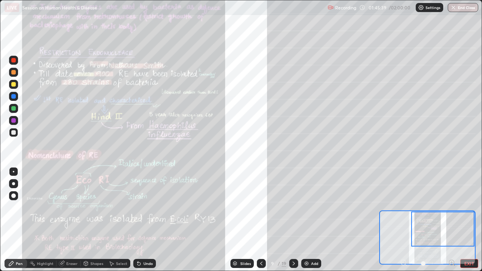
click at [13, 134] on div at bounding box center [13, 132] width 5 height 5
click at [97, 207] on div "Shapes" at bounding box center [96, 264] width 13 height 4
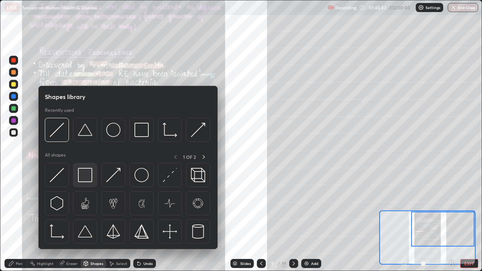
click at [92, 177] on img at bounding box center [85, 175] width 14 height 14
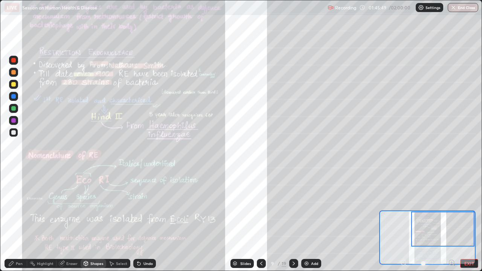
click at [13, 122] on div at bounding box center [13, 120] width 5 height 5
click at [14, 108] on div at bounding box center [13, 108] width 5 height 5
click at [21, 207] on div "Pen" at bounding box center [19, 264] width 7 height 4
click at [122, 207] on div "Select" at bounding box center [121, 264] width 11 height 4
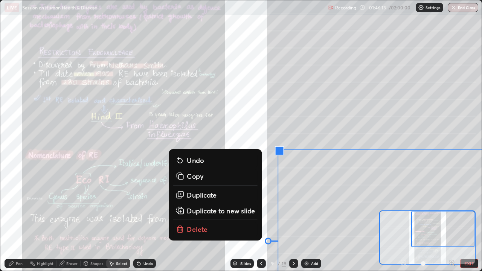
click at [145, 207] on div "Undo" at bounding box center [148, 264] width 9 height 4
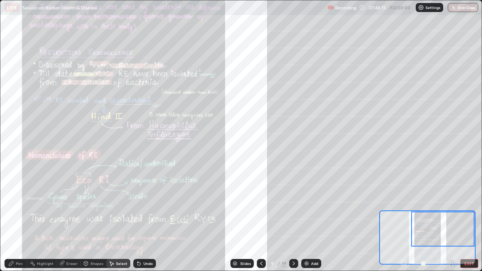
click at [406, 207] on div at bounding box center [428, 263] width 56 height 9
click at [402, 207] on div at bounding box center [428, 263] width 56 height 9
click at [401, 207] on div at bounding box center [428, 263] width 56 height 9
click at [468, 207] on button "EXIT" at bounding box center [469, 263] width 18 height 9
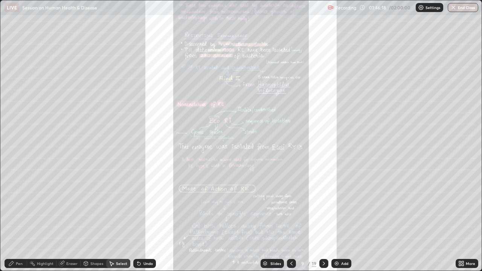
click at [117, 207] on div "Select" at bounding box center [121, 264] width 11 height 4
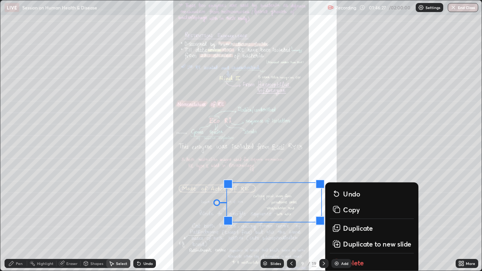
click at [359, 207] on div "Slides 9 / 19 Add" at bounding box center [306, 263] width 300 height 15
click at [361, 207] on div "Slides 9 / 19 Add" at bounding box center [306, 263] width 300 height 15
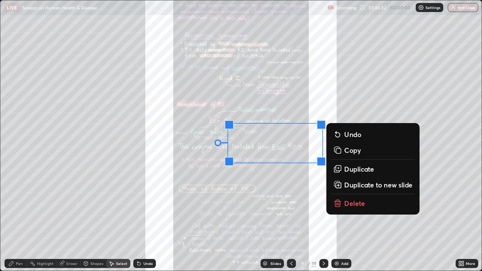
click at [355, 206] on p "Delete" at bounding box center [354, 203] width 21 height 9
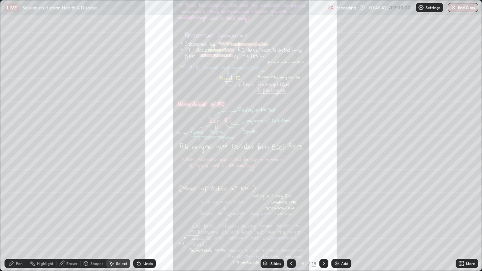
click at [75, 207] on div "Eraser" at bounding box center [71, 264] width 11 height 4
click at [17, 207] on div "Pen" at bounding box center [19, 264] width 7 height 4
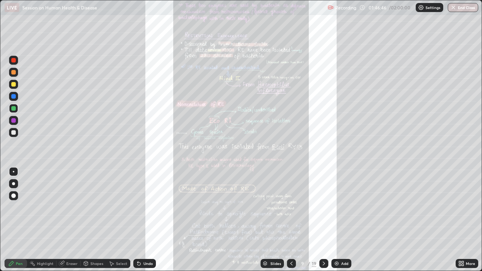
click at [16, 132] on div at bounding box center [13, 132] width 9 height 9
click at [70, 207] on div "Eraser" at bounding box center [71, 264] width 11 height 4
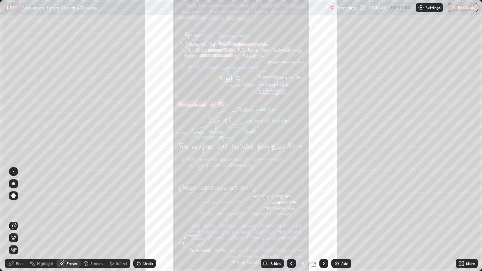
click at [92, 207] on div "Shapes" at bounding box center [94, 263] width 26 height 15
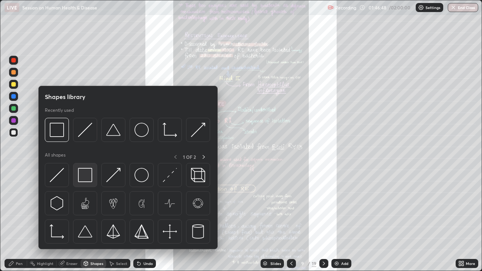
click at [81, 175] on img at bounding box center [85, 175] width 14 height 14
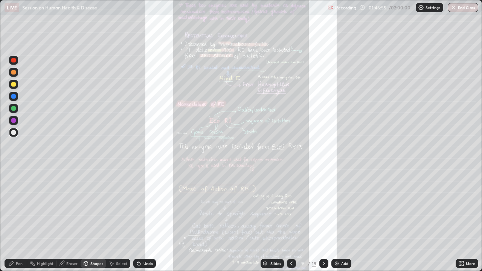
click at [14, 109] on div at bounding box center [13, 108] width 5 height 5
click at [12, 97] on div at bounding box center [13, 96] width 5 height 5
click at [17, 207] on div "Pen" at bounding box center [19, 264] width 7 height 4
click at [194, 207] on div "Slides 9 / 19 Add" at bounding box center [306, 263] width 300 height 15
click at [144, 207] on div "Undo" at bounding box center [148, 264] width 9 height 4
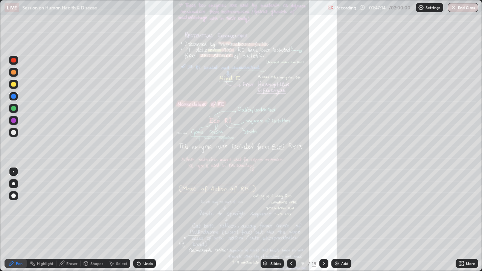
click at [145, 207] on div "Undo" at bounding box center [148, 264] width 9 height 4
click at [144, 207] on div "Undo" at bounding box center [148, 264] width 9 height 4
click at [147, 207] on div "Undo" at bounding box center [148, 264] width 9 height 4
click at [145, 207] on div "Undo" at bounding box center [148, 264] width 9 height 4
click at [15, 63] on div at bounding box center [13, 60] width 9 height 9
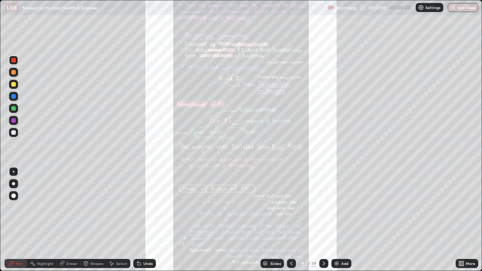
click at [15, 97] on div at bounding box center [13, 96] width 5 height 5
click at [13, 130] on div at bounding box center [13, 132] width 9 height 9
click at [18, 109] on div at bounding box center [14, 108] width 12 height 12
click at [13, 122] on div at bounding box center [13, 120] width 5 height 5
click at [482, 171] on div "Setting up your live class" at bounding box center [241, 135] width 482 height 271
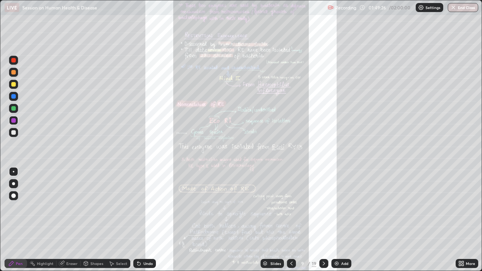
click at [75, 207] on div "Eraser" at bounding box center [71, 264] width 11 height 4
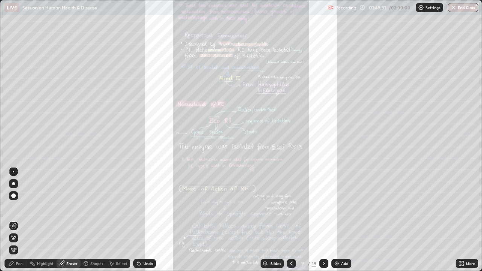
click at [18, 207] on div "Pen" at bounding box center [19, 264] width 7 height 4
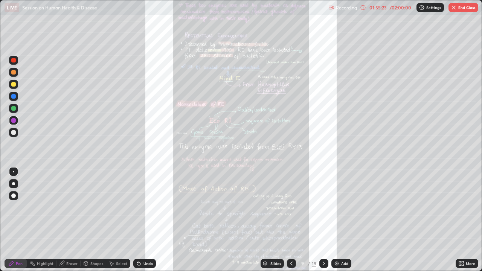
click at [458, 8] on button "End Class" at bounding box center [464, 7] width 30 height 9
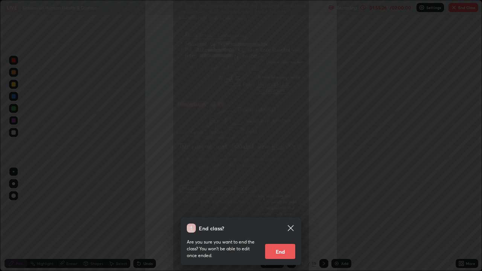
click at [292, 207] on button "End" at bounding box center [280, 251] width 30 height 15
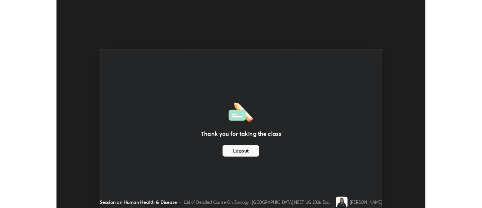
scroll to position [37459, 37185]
